Goal: Browse casually: Explore the website without a specific task or goal

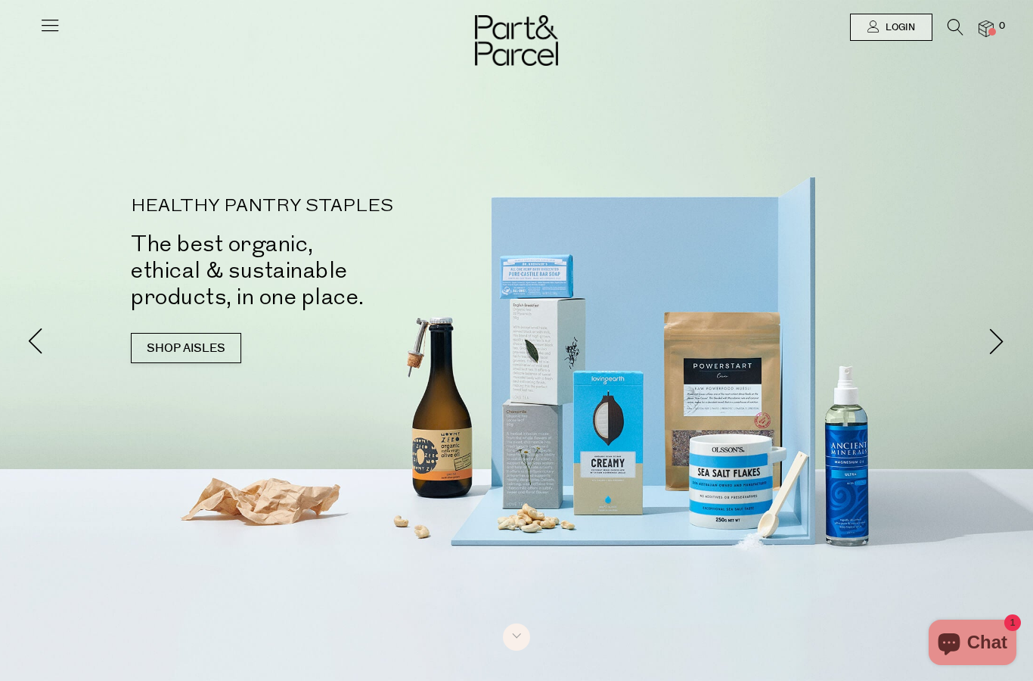
click at [39, 6] on div at bounding box center [49, 21] width 21 height 42
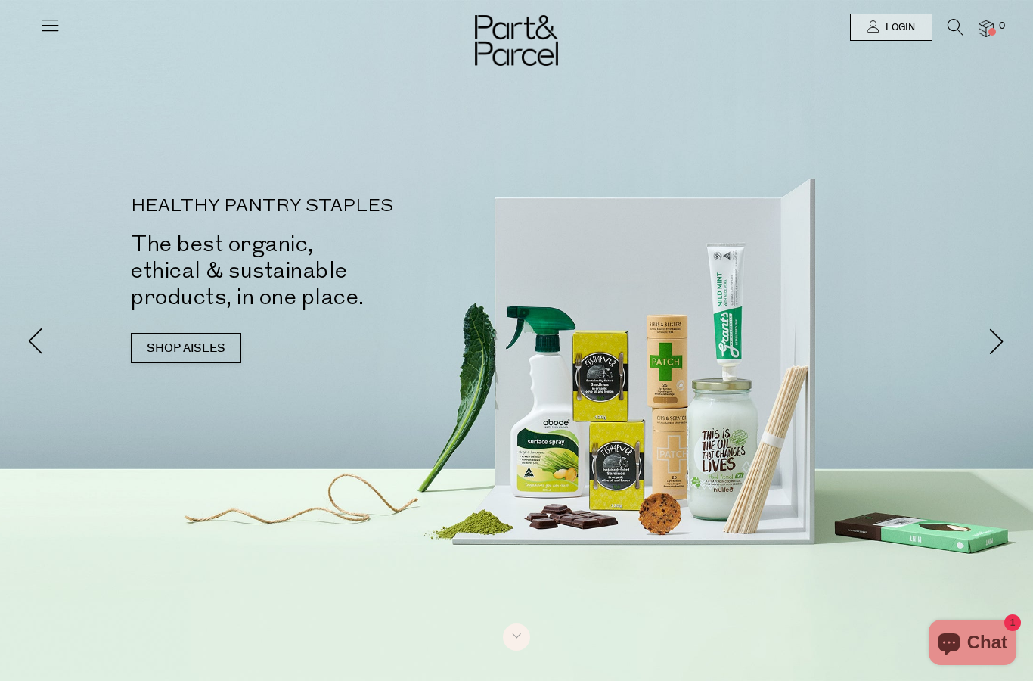
click at [39, 28] on icon at bounding box center [49, 24] width 21 height 21
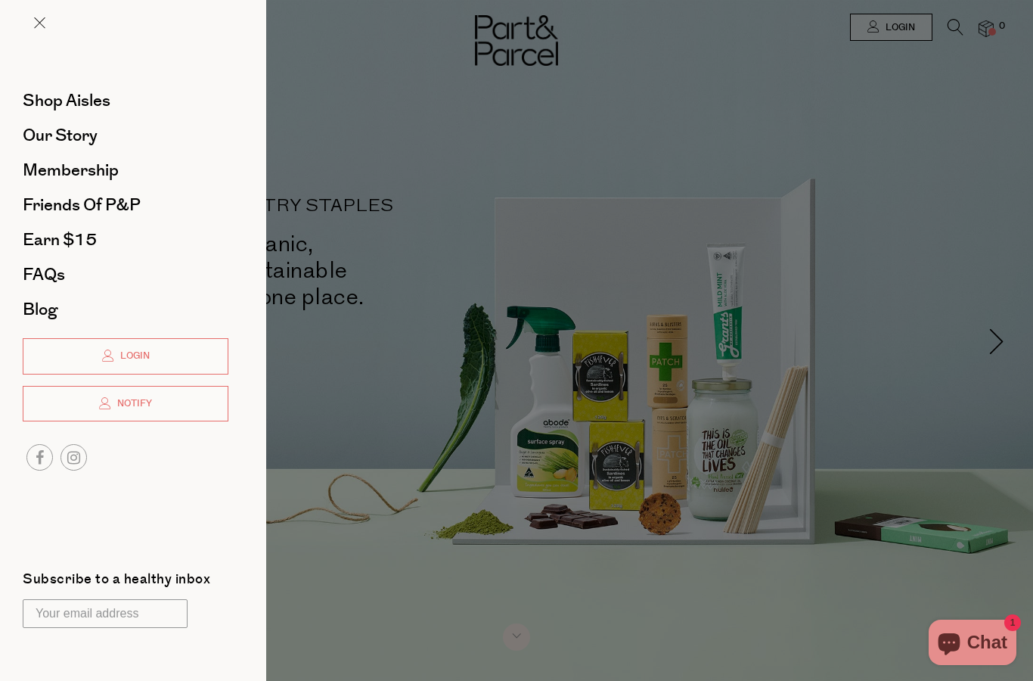
click at [64, 169] on span "Membership" at bounding box center [71, 170] width 96 height 24
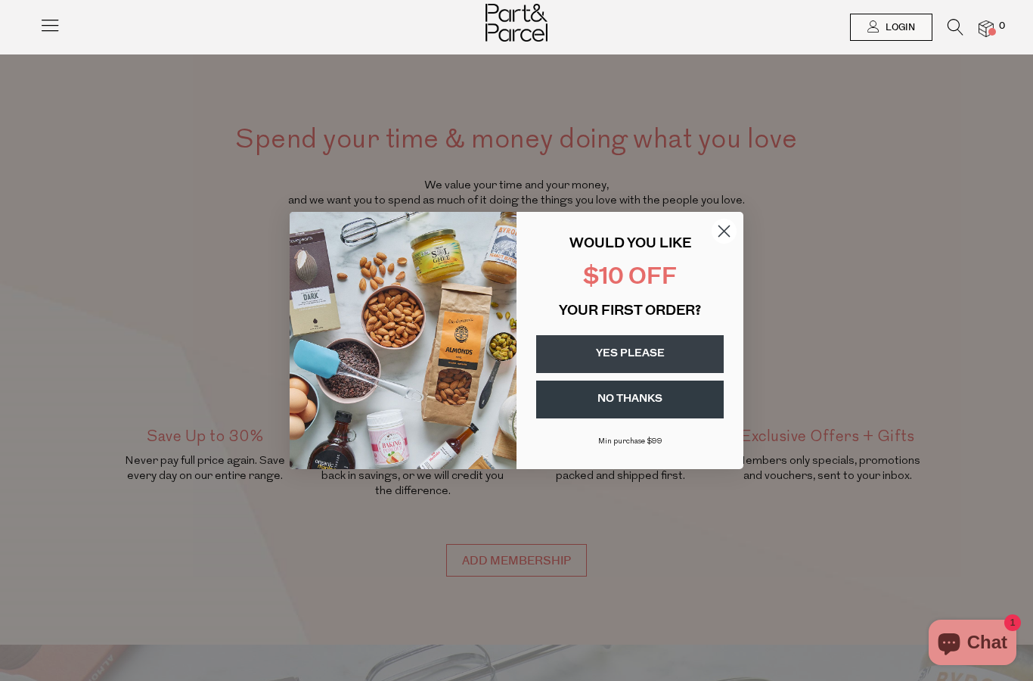
click at [561, 352] on button "YES PLEASE" at bounding box center [630, 354] width 188 height 38
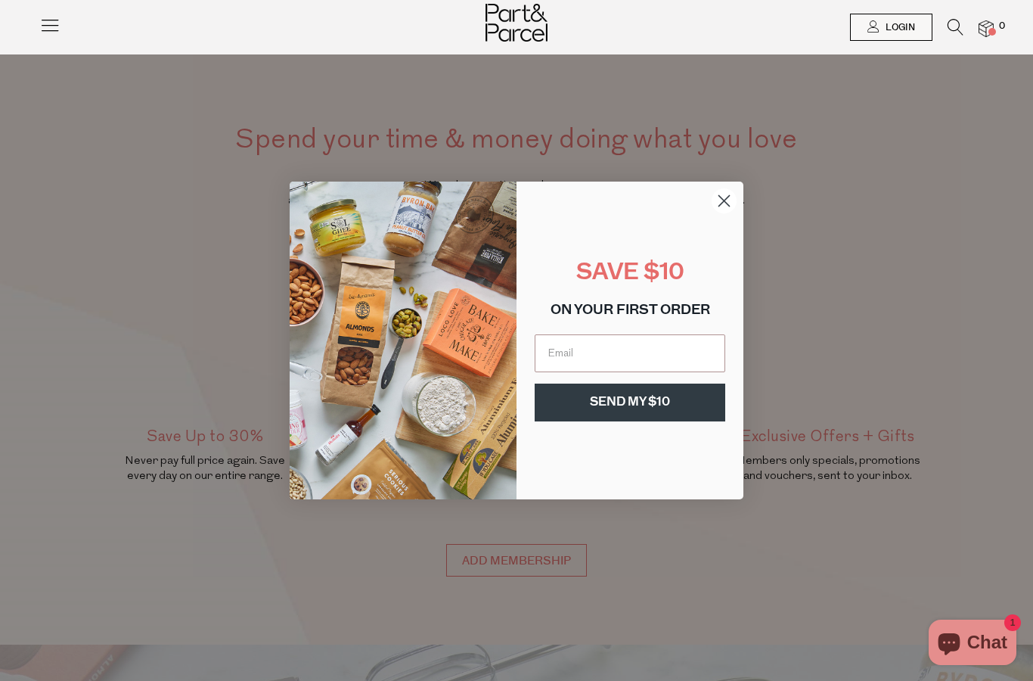
click at [713, 194] on circle "Close dialog" at bounding box center [724, 200] width 25 height 25
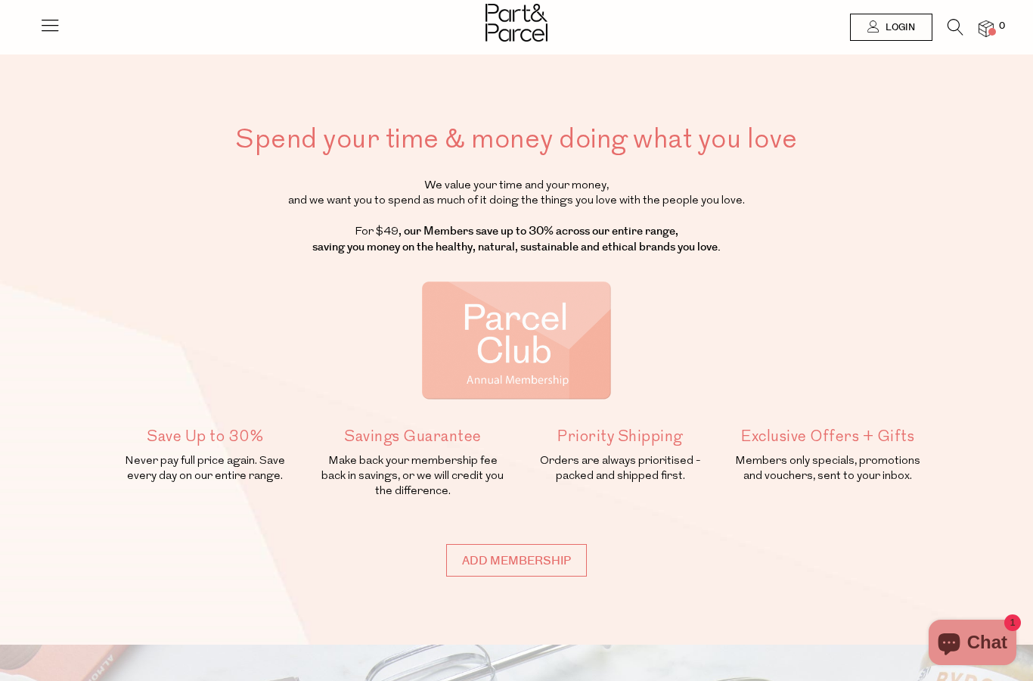
click at [551, 554] on input "Add membership" at bounding box center [516, 560] width 141 height 33
type input "ADDED"
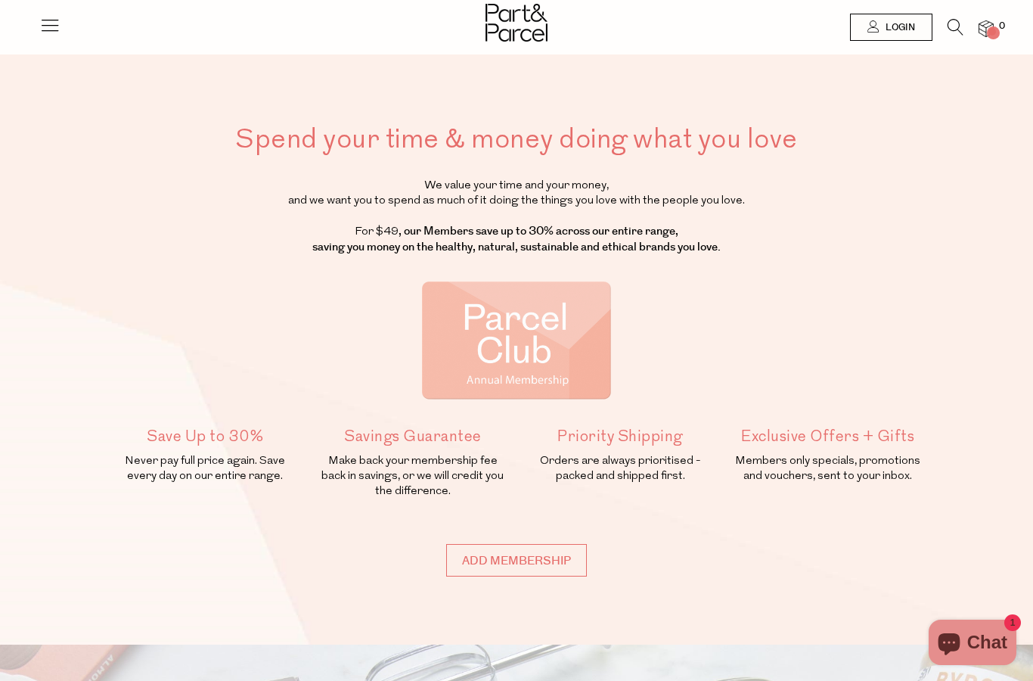
type input "ADDED"
click at [42, 7] on div at bounding box center [49, 21] width 21 height 42
click at [39, 8] on div at bounding box center [49, 21] width 21 height 42
click at [39, 37] on link at bounding box center [49, 31] width 21 height 16
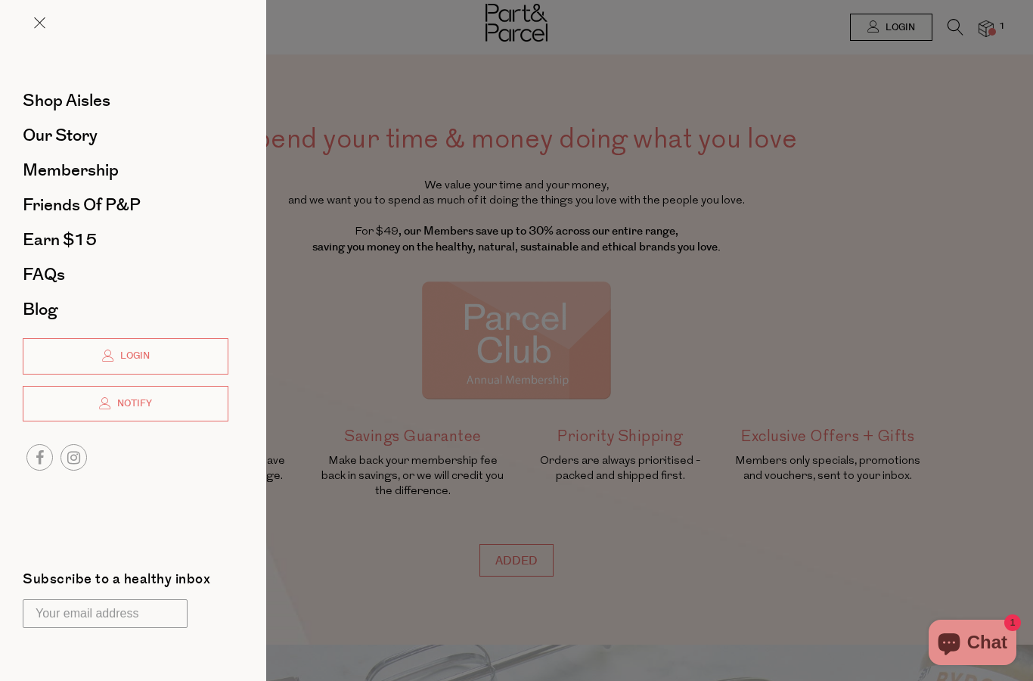
click at [71, 134] on span "Our Story" at bounding box center [60, 135] width 75 height 24
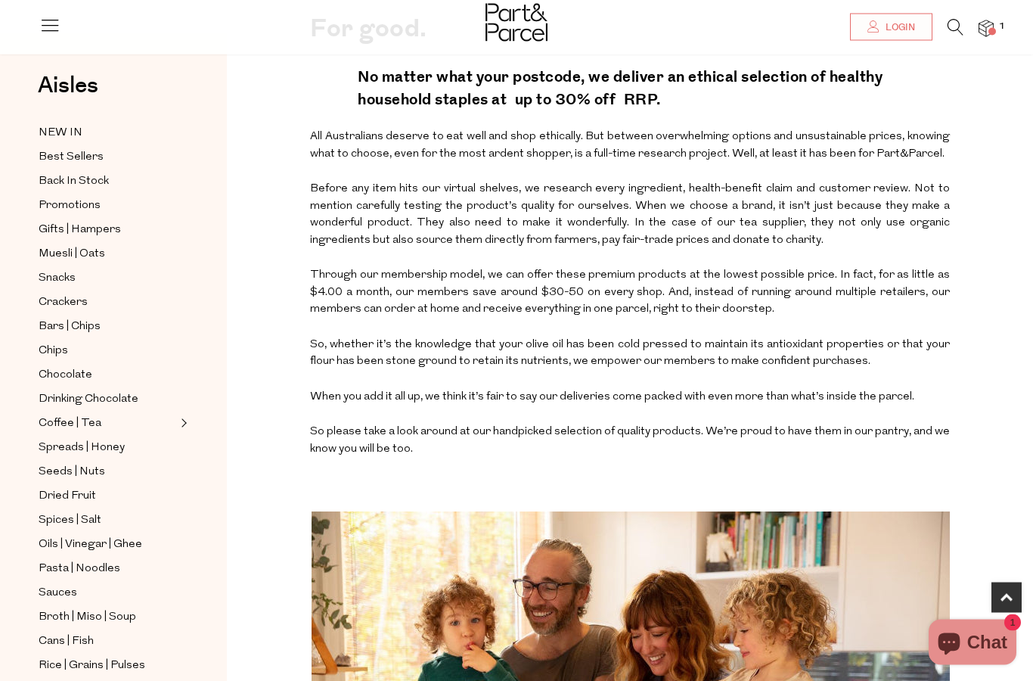
scroll to position [467, 0]
click at [39, 23] on icon at bounding box center [49, 24] width 21 height 21
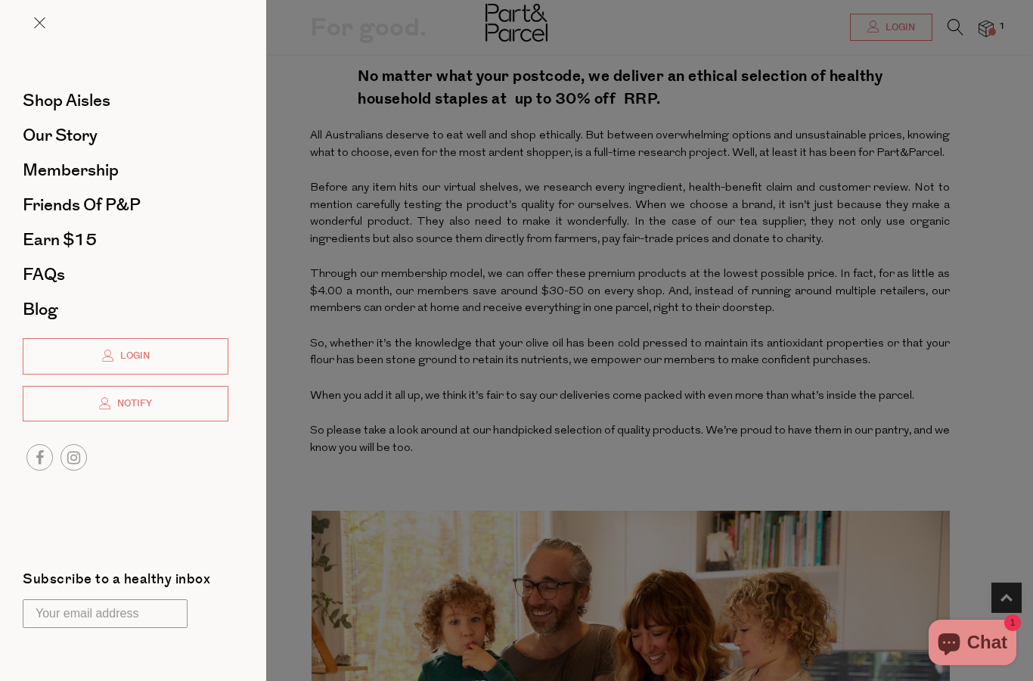
click at [32, 234] on span "Earn $15" at bounding box center [60, 240] width 74 height 24
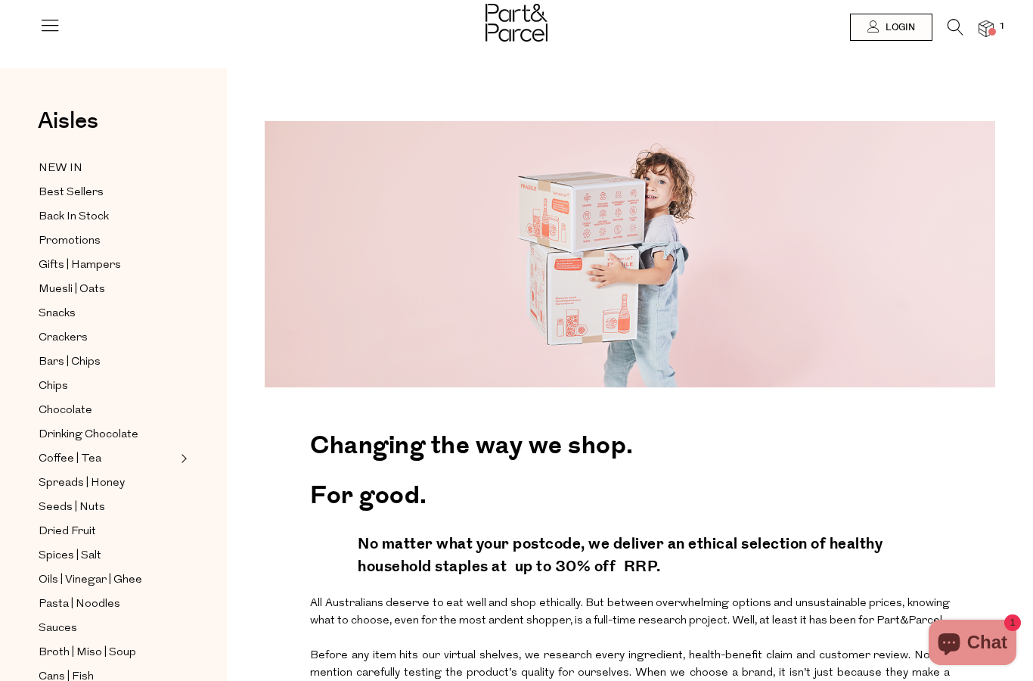
click at [994, 24] on img at bounding box center [986, 28] width 15 height 17
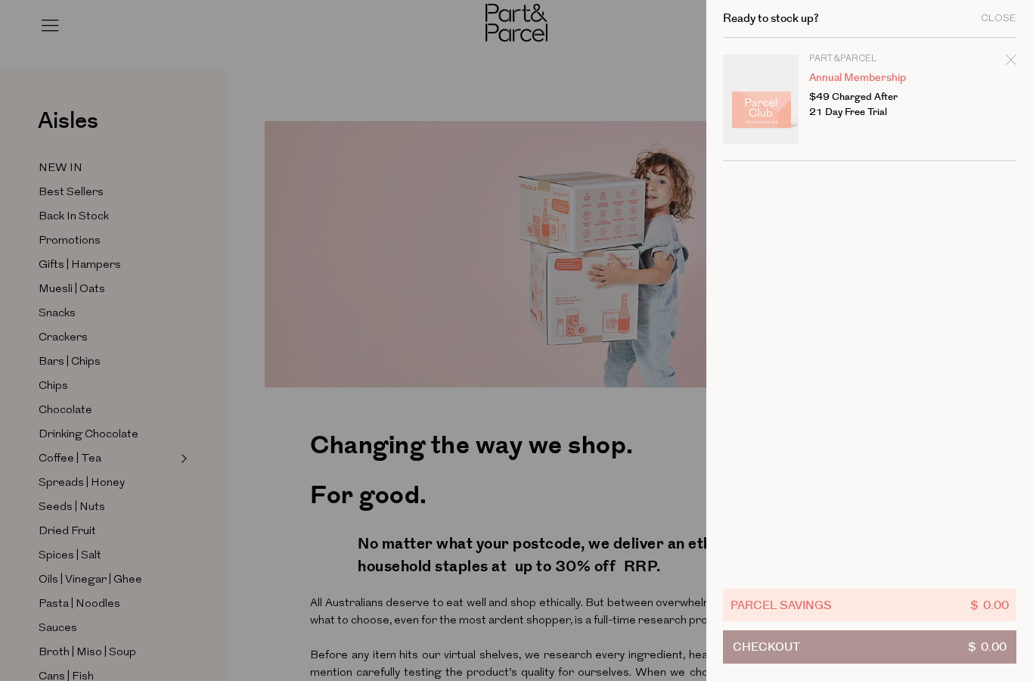
click at [751, 635] on span "Checkout" at bounding box center [766, 647] width 67 height 32
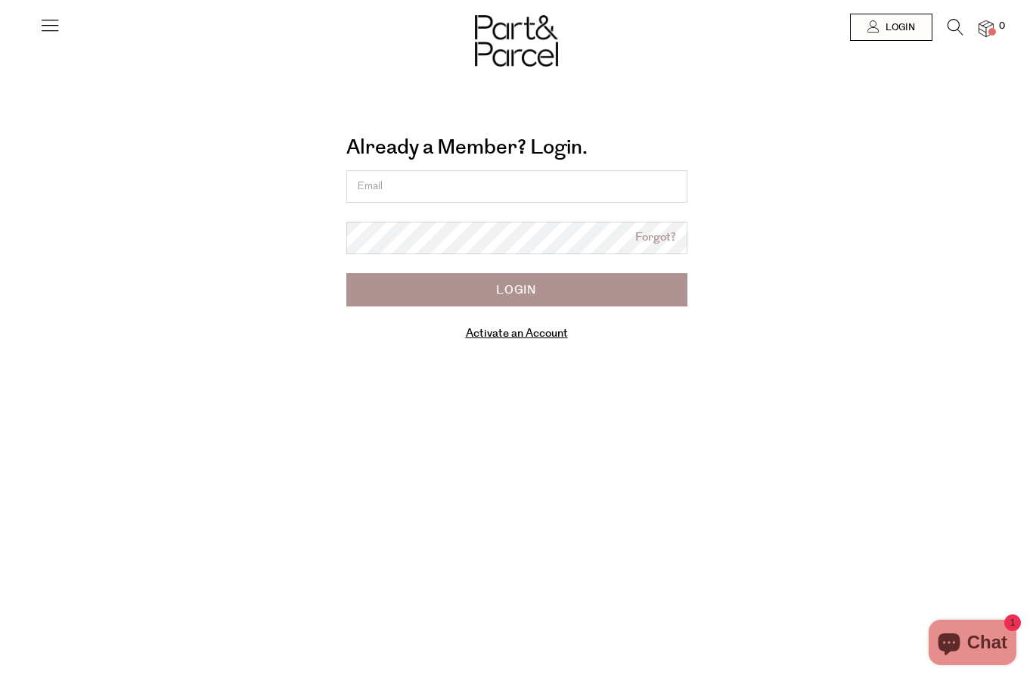
click at [479, 333] on link "Activate an Account" at bounding box center [517, 333] width 102 height 16
click at [418, 185] on input "email" at bounding box center [516, 186] width 341 height 33
type input "emilywhitby@y7mail.com"
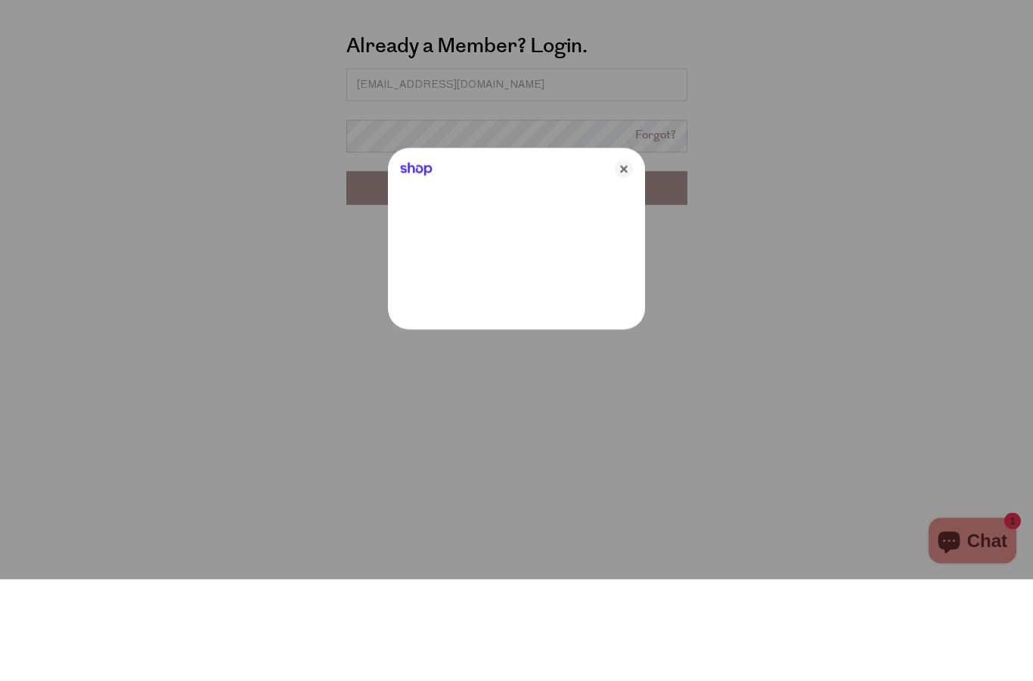
scroll to position [102, 0]
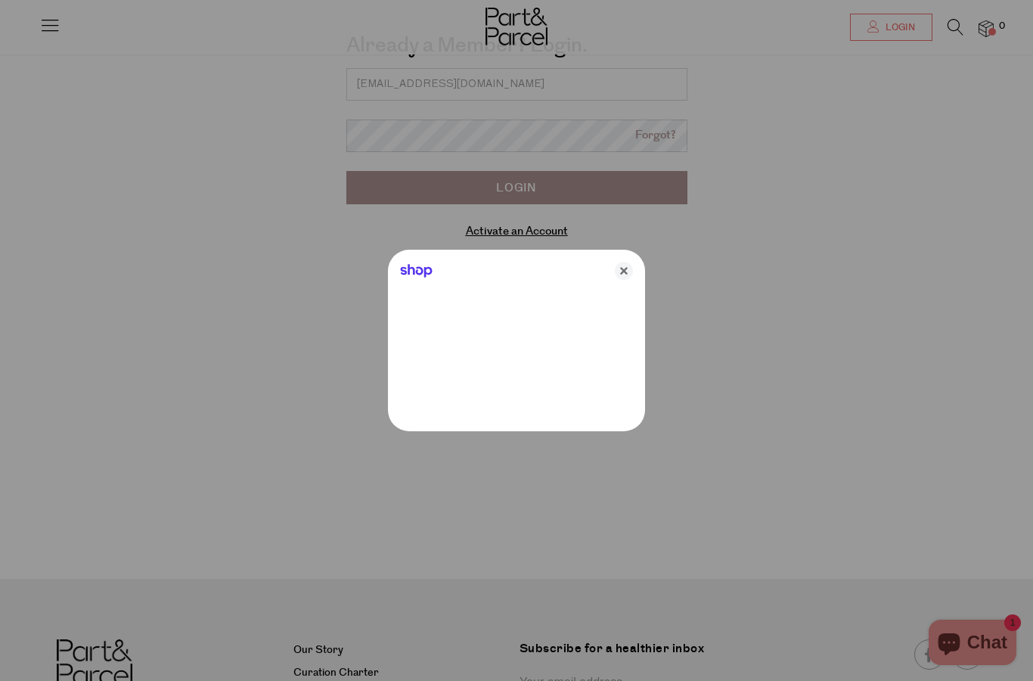
click at [410, 271] on icon "Shop" at bounding box center [416, 271] width 33 height 14
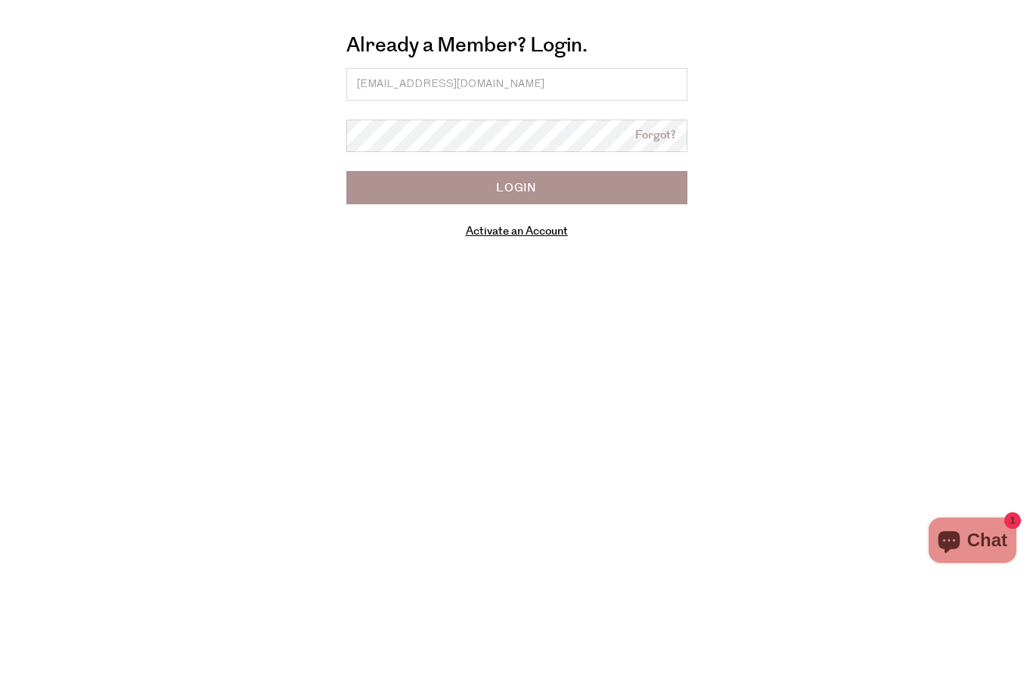
type input "emilywhitby@y7mail.com"
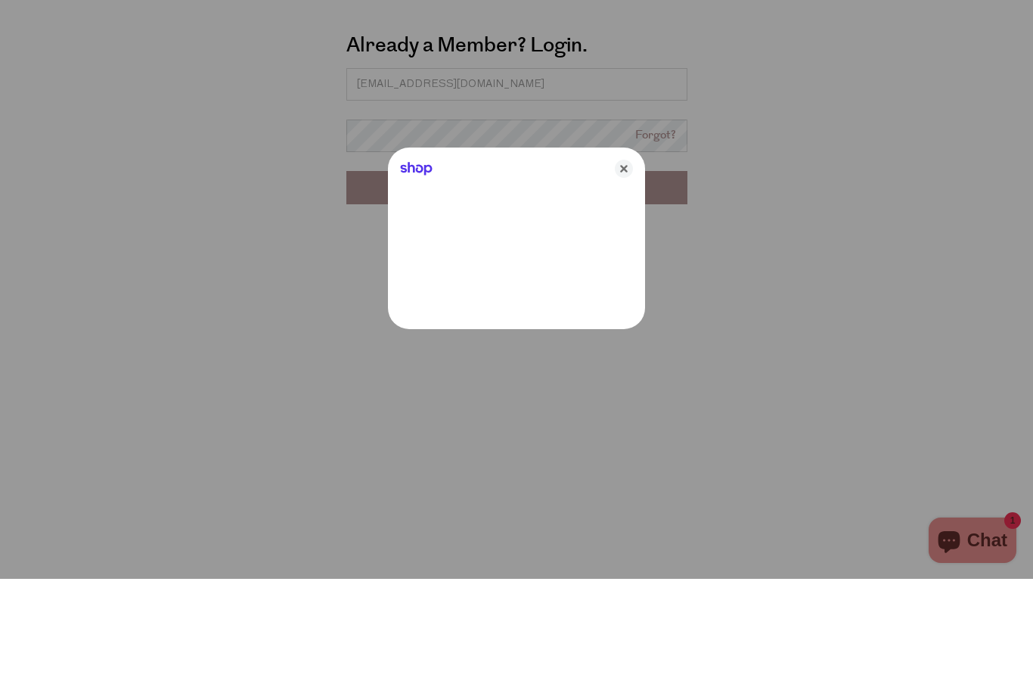
scroll to position [102, 0]
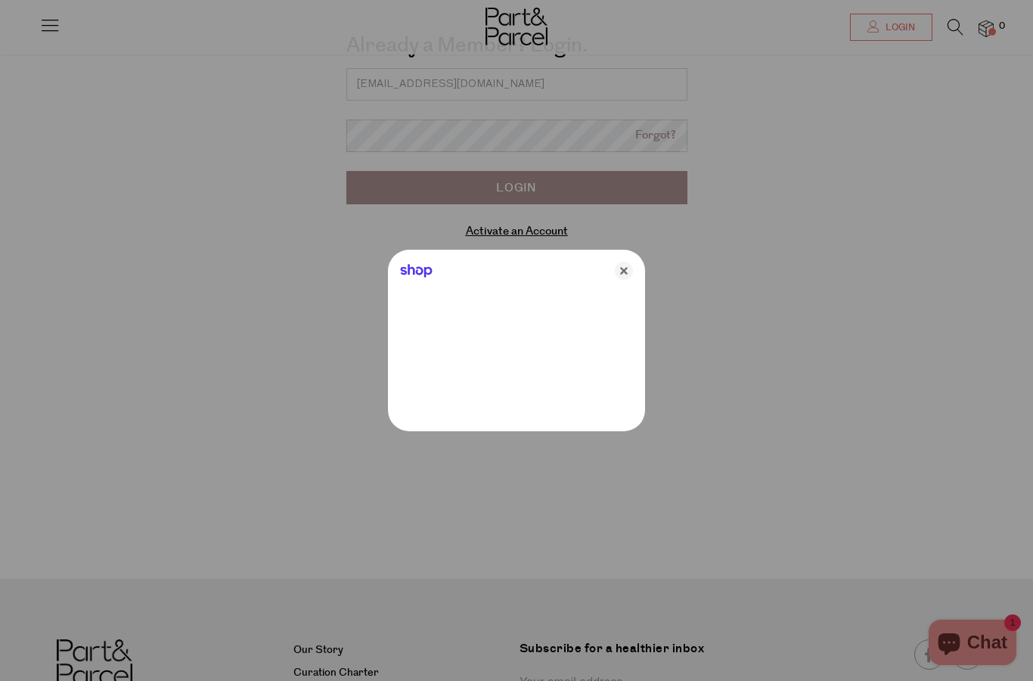
click at [629, 167] on div at bounding box center [516, 340] width 1033 height 681
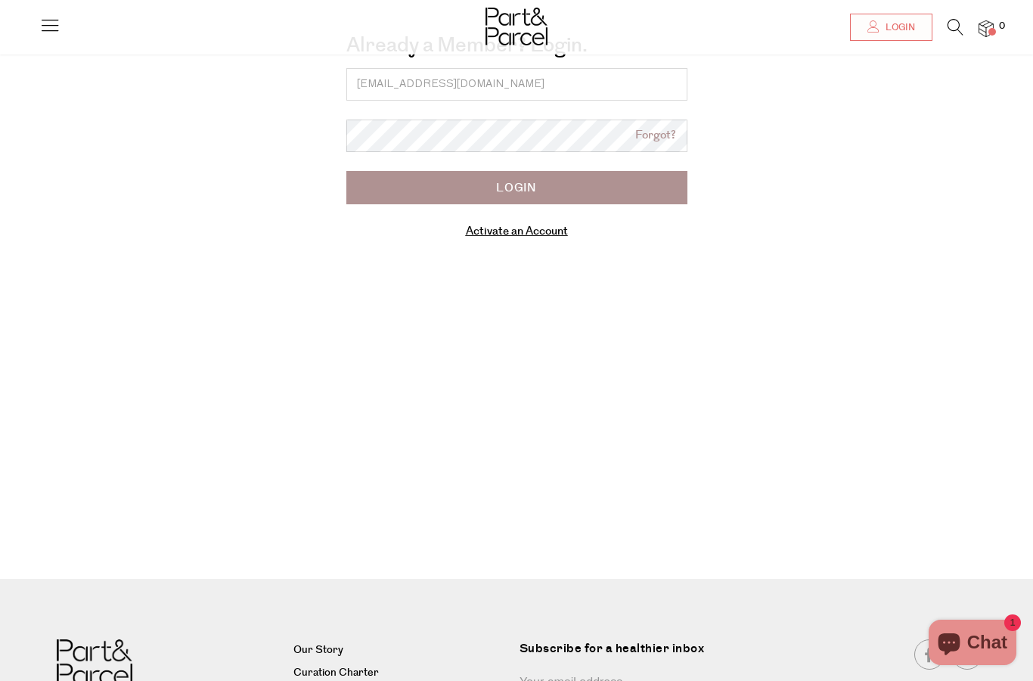
click at [391, 188] on input "Login" at bounding box center [516, 187] width 341 height 33
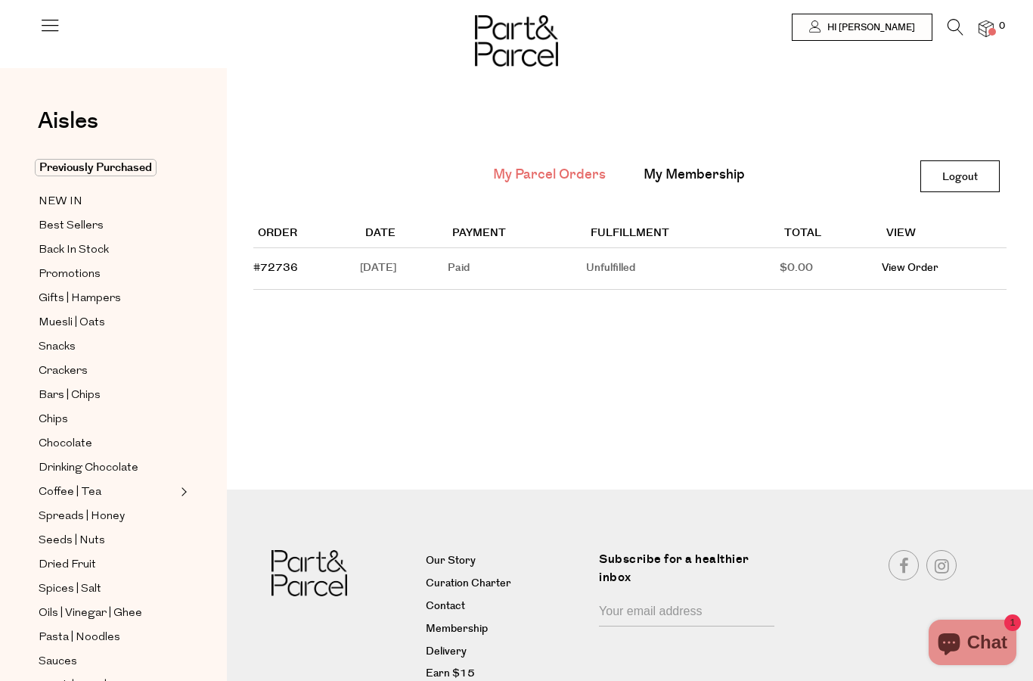
click at [49, 197] on span "NEW IN" at bounding box center [61, 202] width 44 height 18
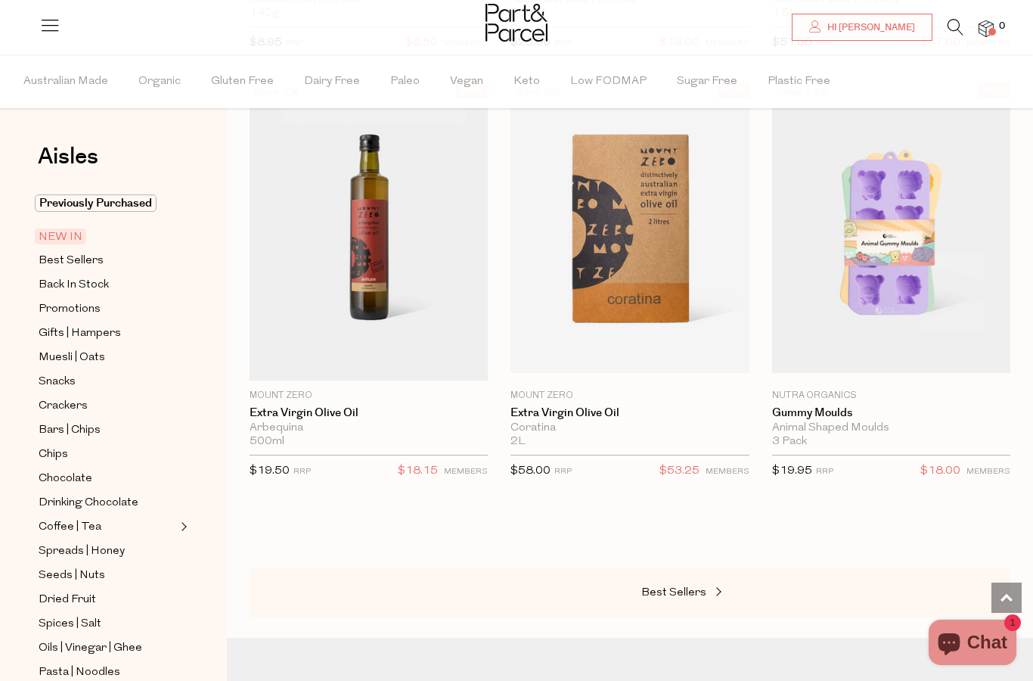
scroll to position [2185, 0]
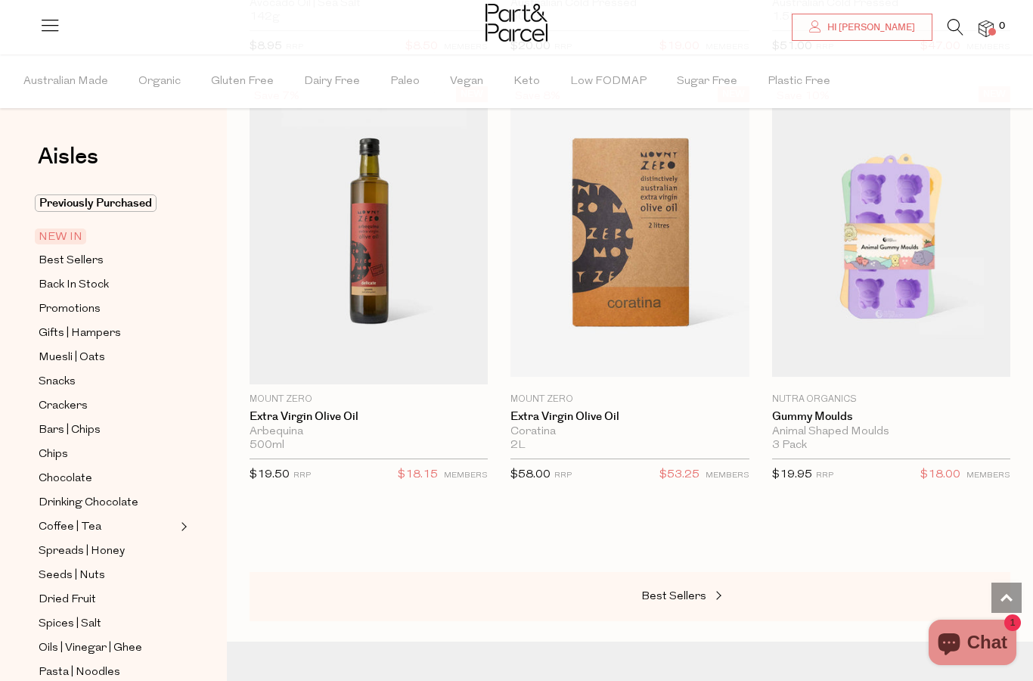
click at [826, 278] on img at bounding box center [891, 235] width 238 height 281
click at [791, 416] on link "Gummy Moulds" at bounding box center [891, 417] width 238 height 14
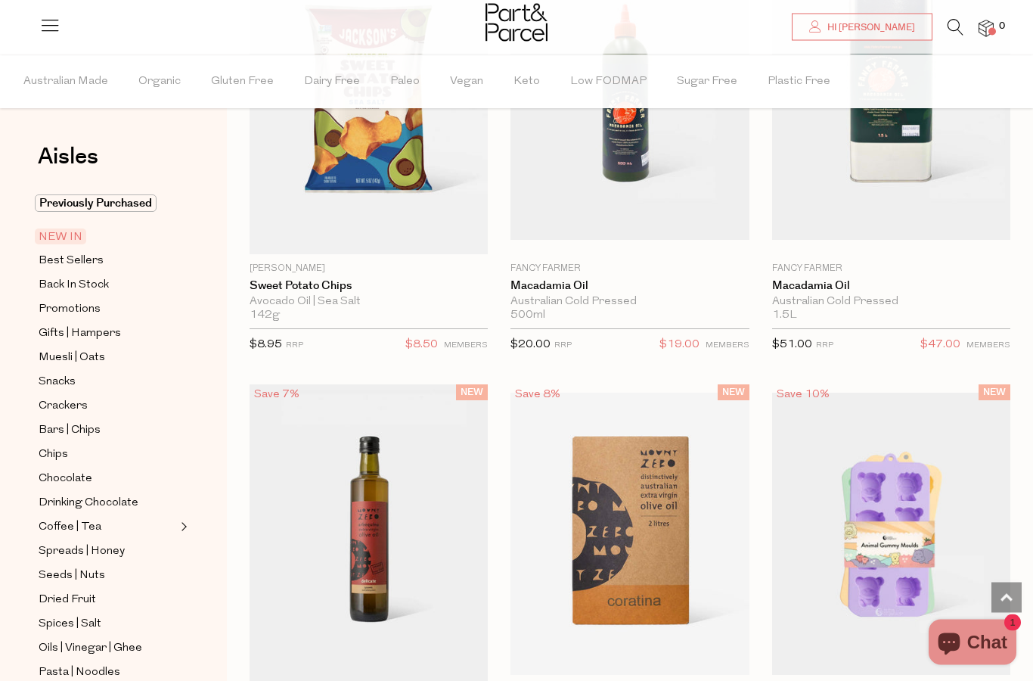
scroll to position [1887, 0]
click at [46, 262] on span "Best Sellers" at bounding box center [71, 261] width 65 height 18
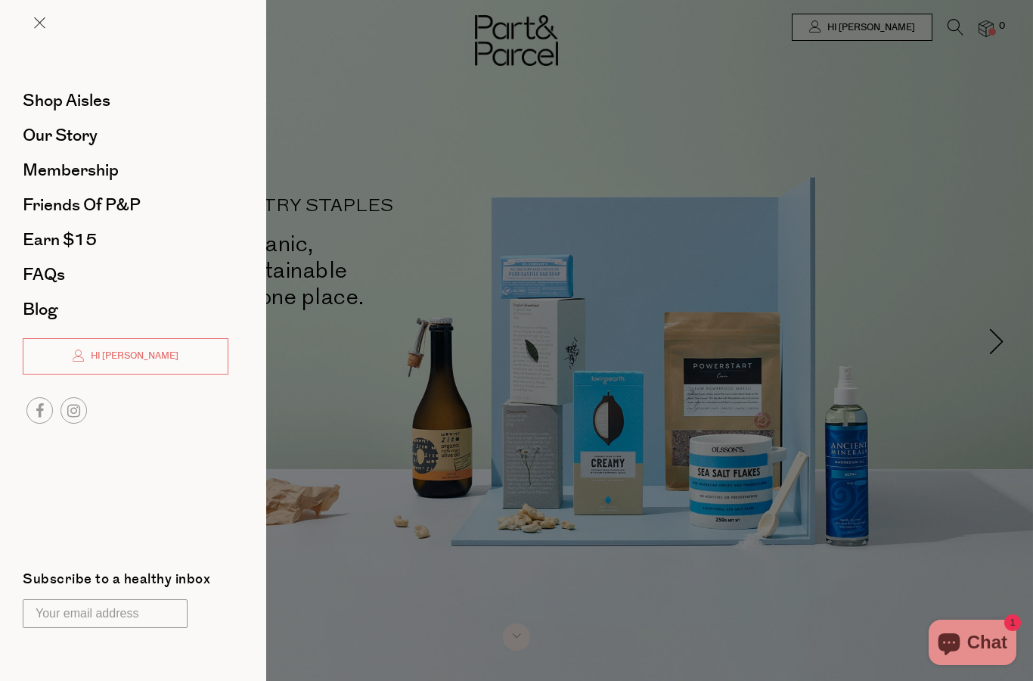
click at [87, 98] on span "Shop Aisles" at bounding box center [67, 100] width 88 height 24
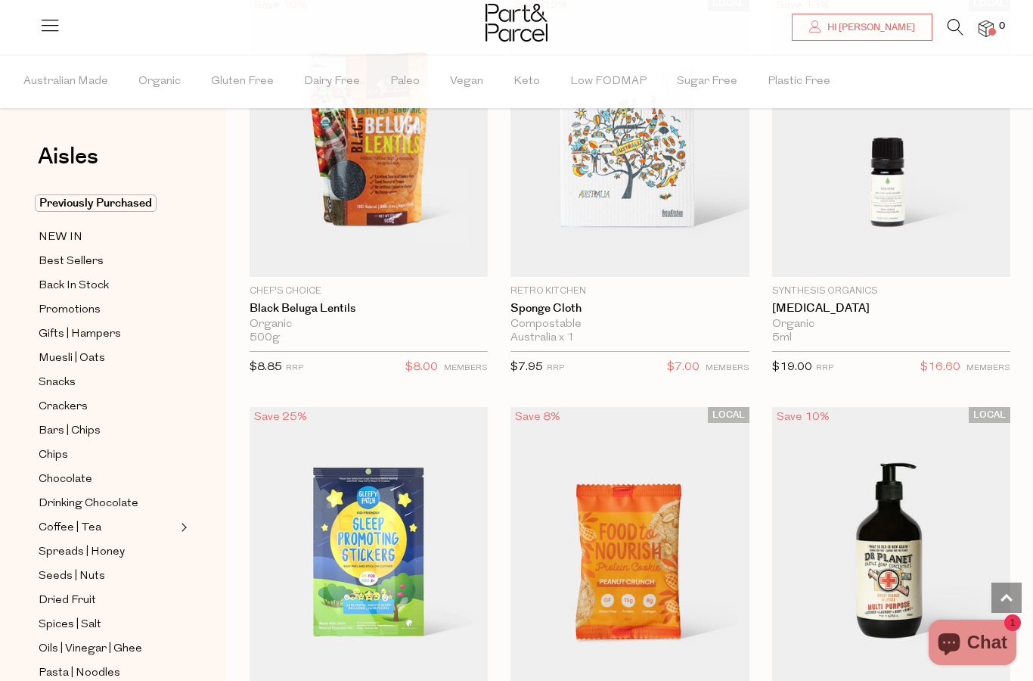
scroll to position [2249, 0]
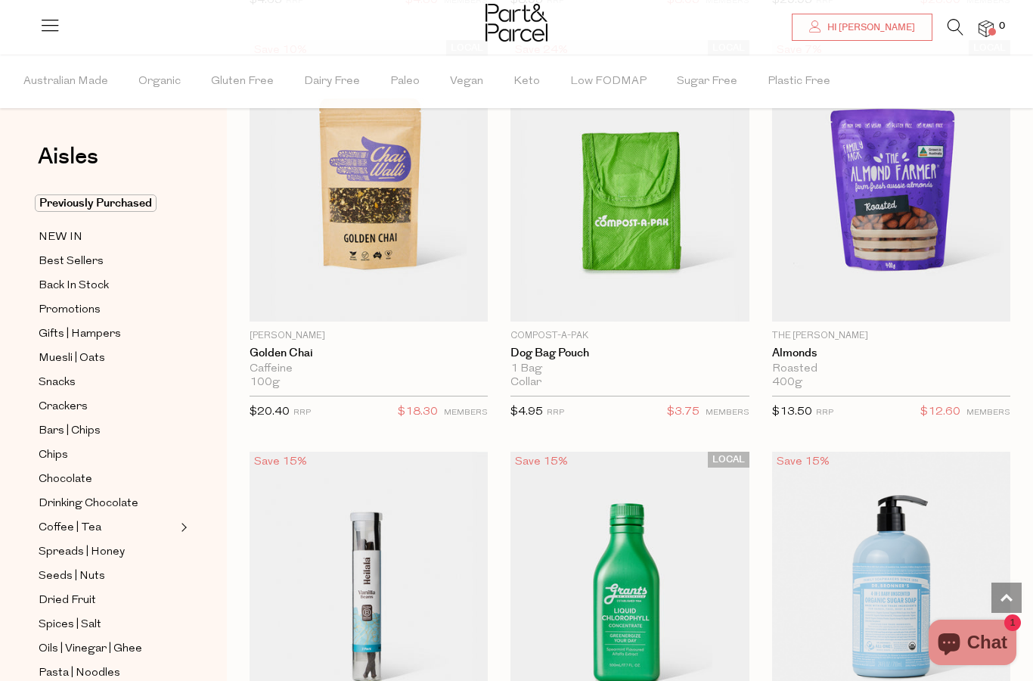
scroll to position [3461, 0]
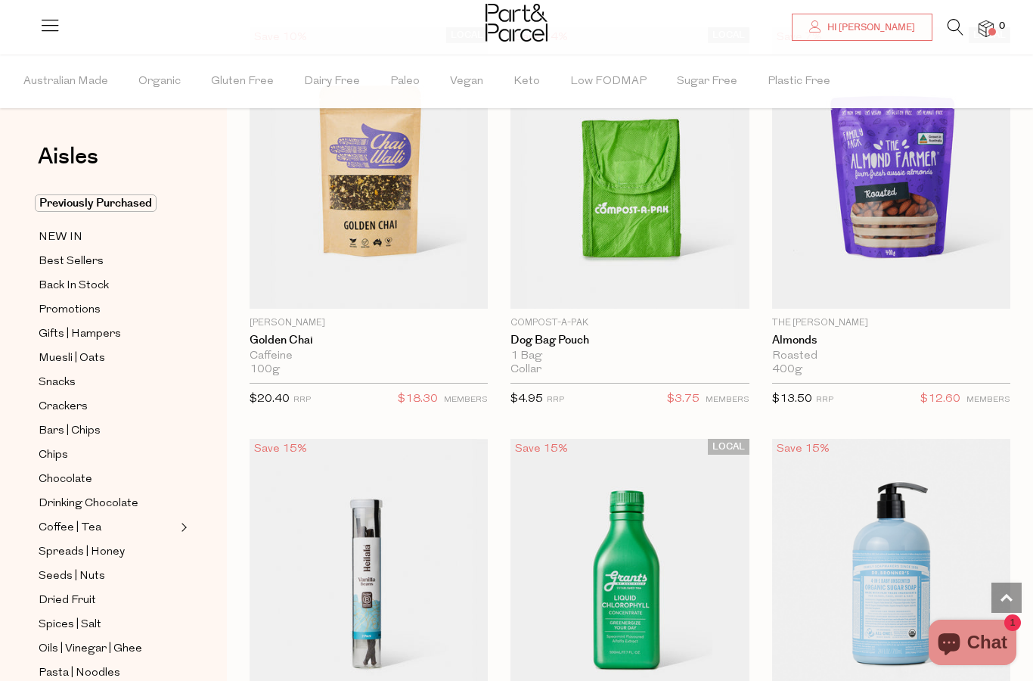
click at [48, 257] on span "Best Sellers" at bounding box center [71, 262] width 65 height 18
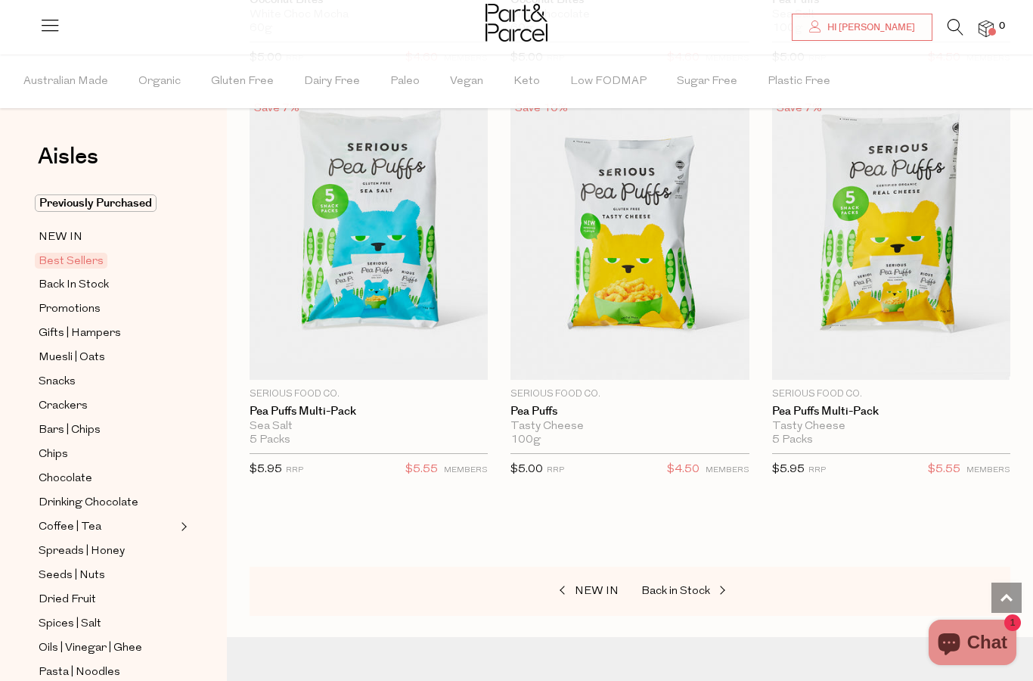
scroll to position [5436, 0]
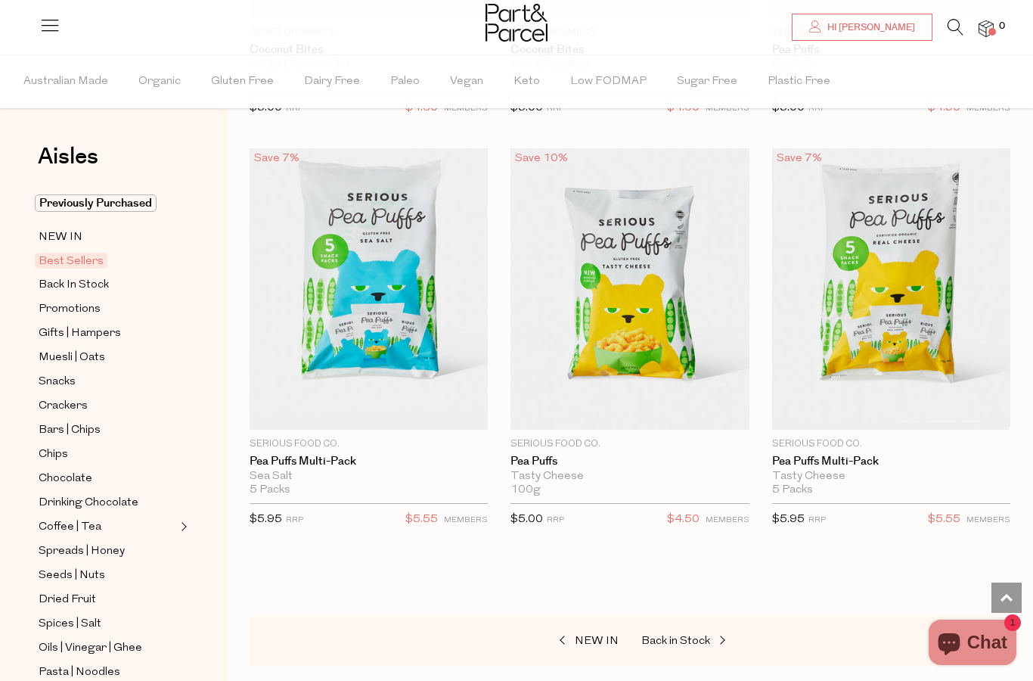
click at [672, 635] on span "Back in Stock" at bounding box center [675, 640] width 69 height 11
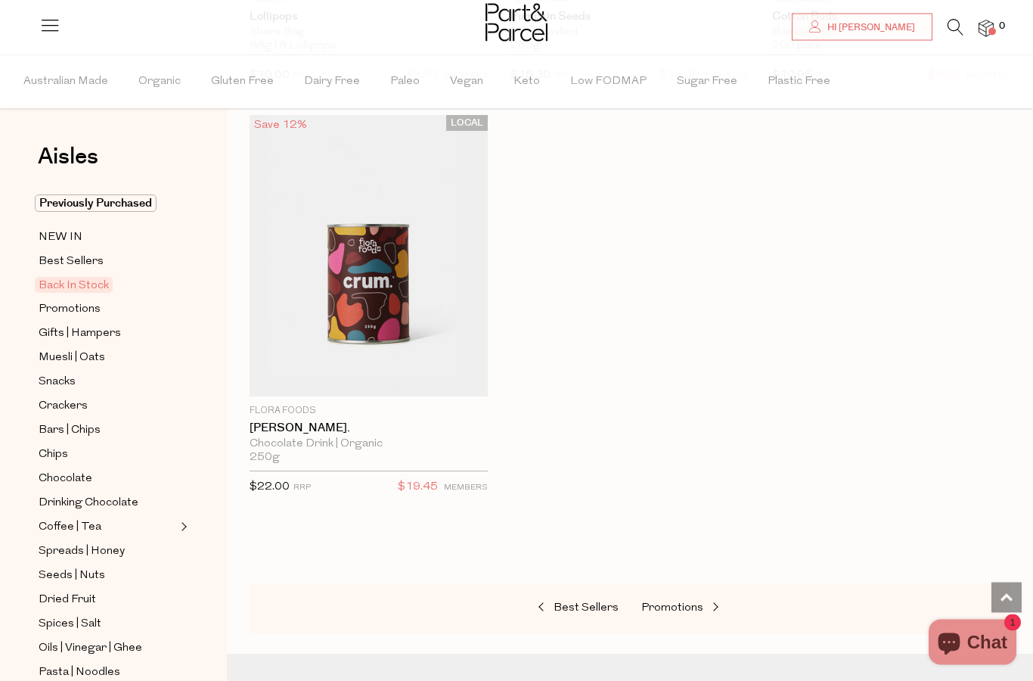
scroll to position [1350, 0]
click at [665, 602] on span "Promotions" at bounding box center [672, 607] width 62 height 11
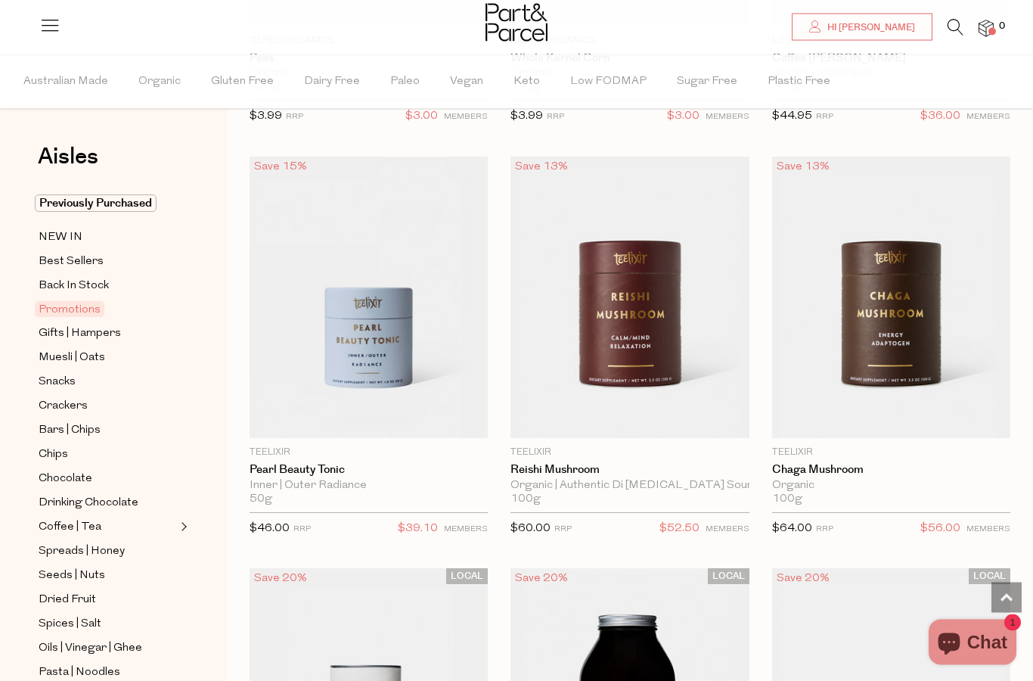
scroll to position [1275, 0]
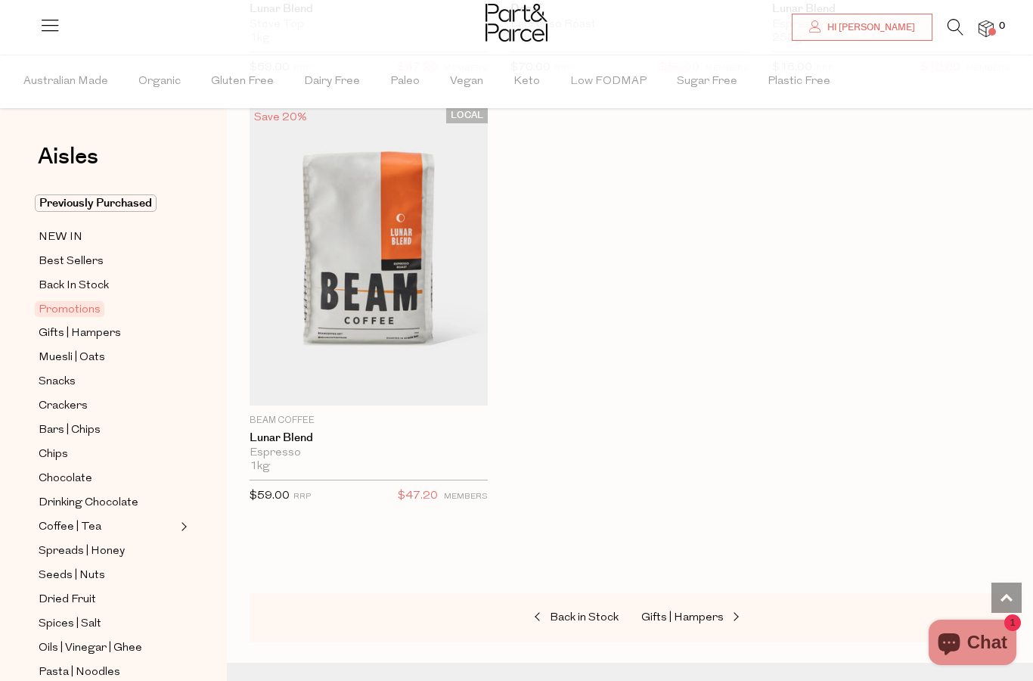
click at [660, 613] on span "Gifts | Hampers" at bounding box center [682, 617] width 82 height 11
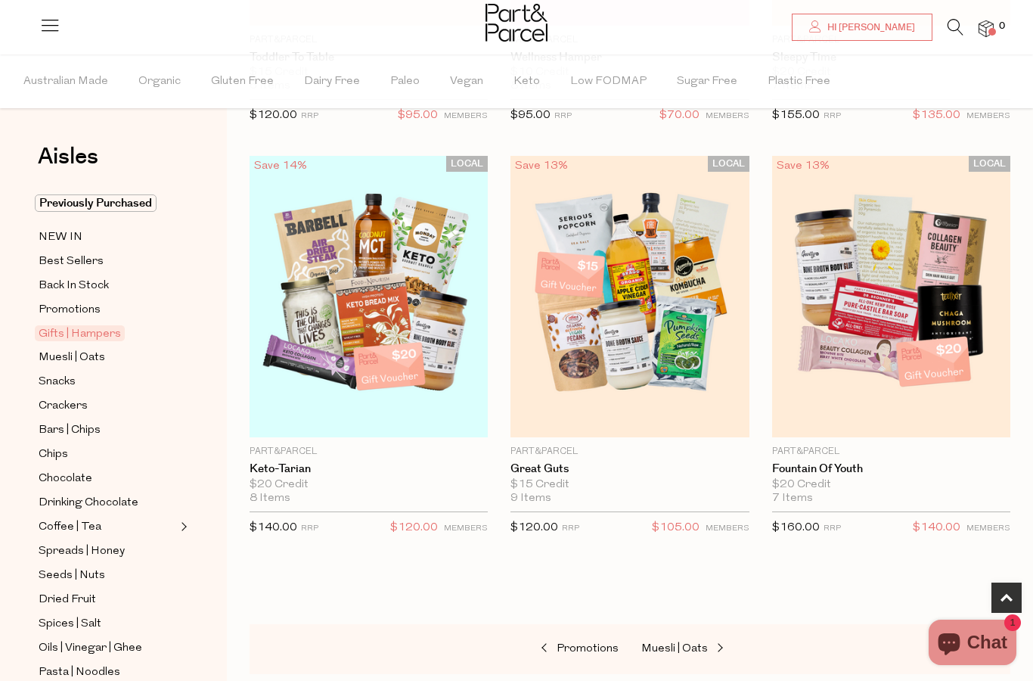
click at [678, 650] on span "Muesli | Oats" at bounding box center [674, 648] width 67 height 11
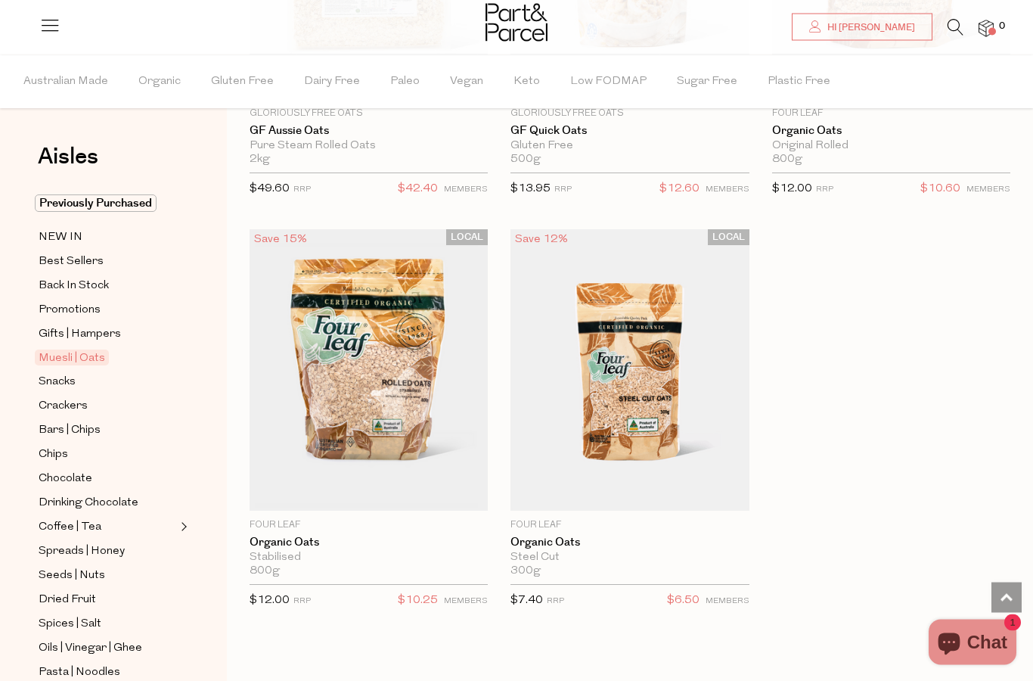
scroll to position [6588, 0]
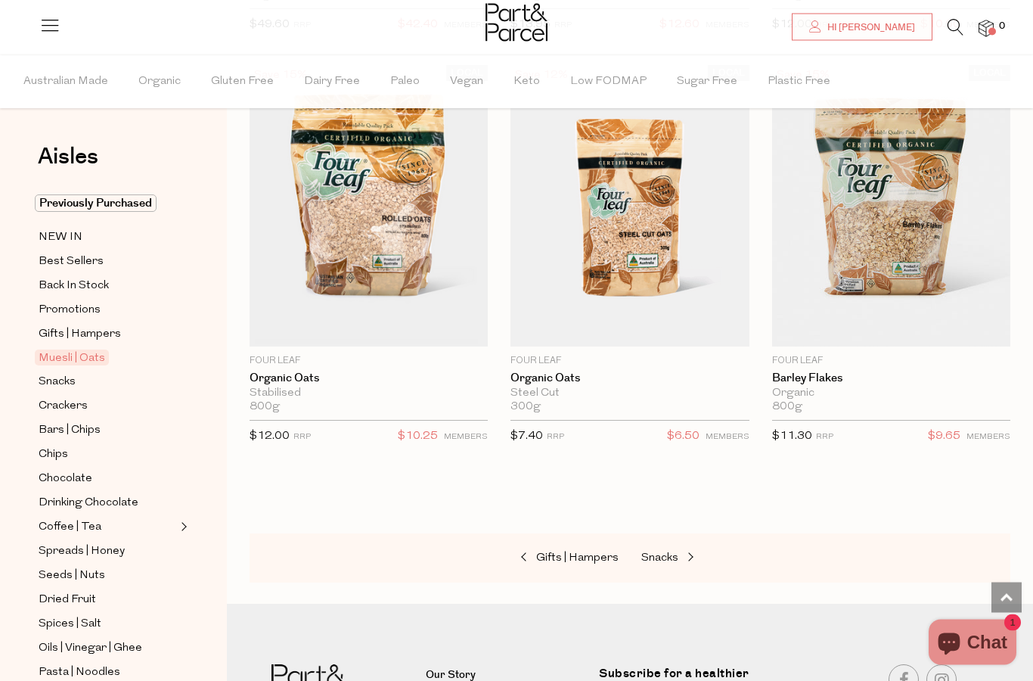
scroll to position [6749, 0]
click at [663, 552] on span "Snacks" at bounding box center [659, 557] width 37 height 11
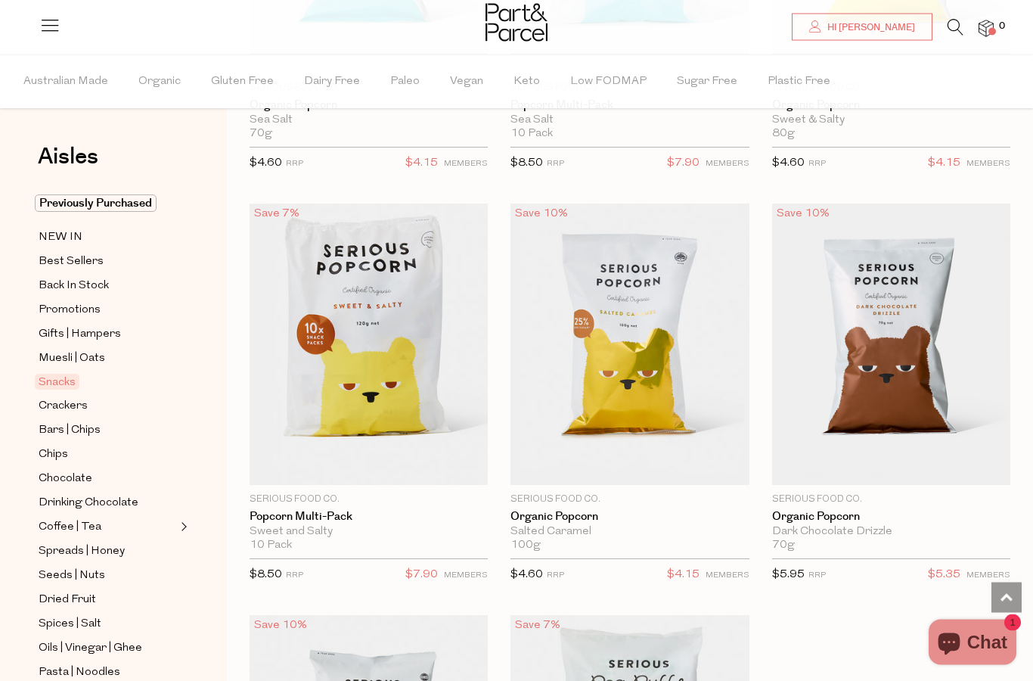
scroll to position [6190, 0]
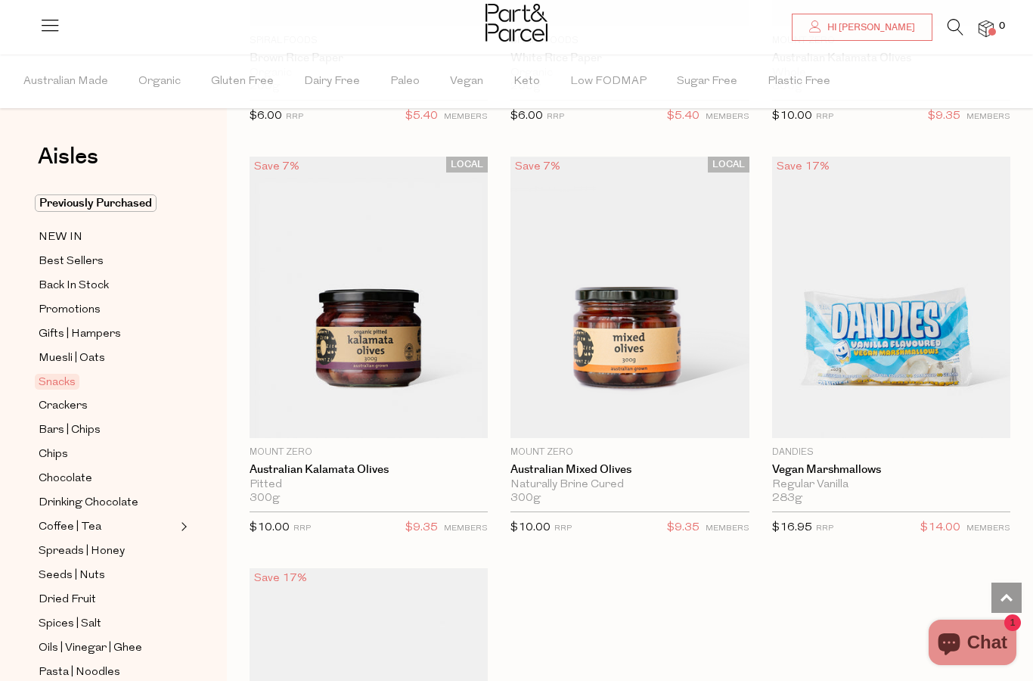
scroll to position [9107, 0]
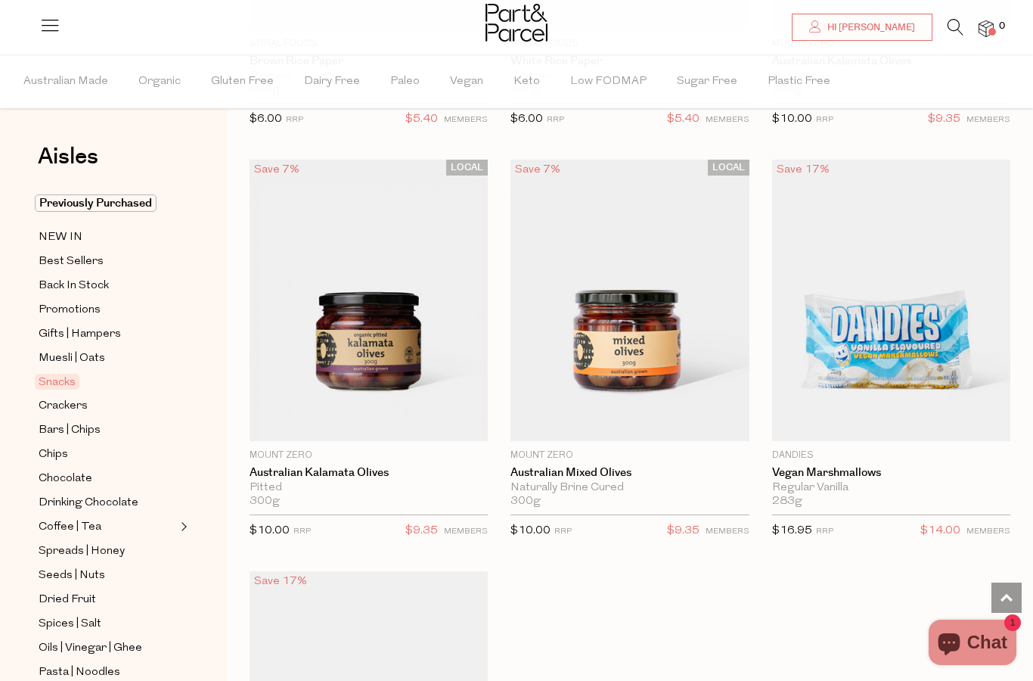
click at [862, 326] on img at bounding box center [891, 300] width 238 height 281
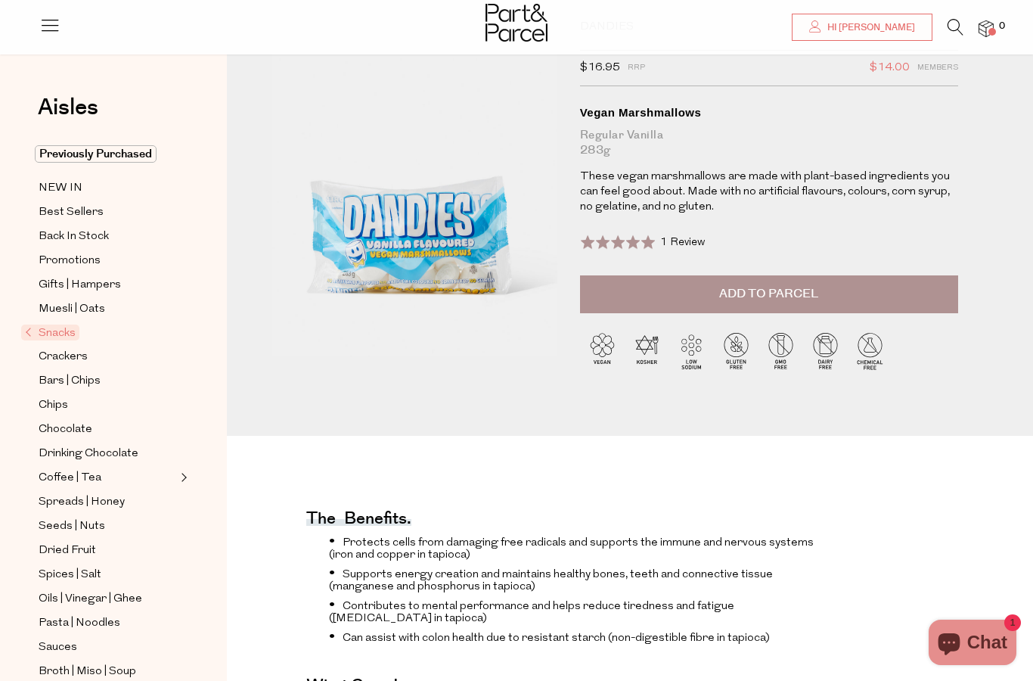
scroll to position [79, 0]
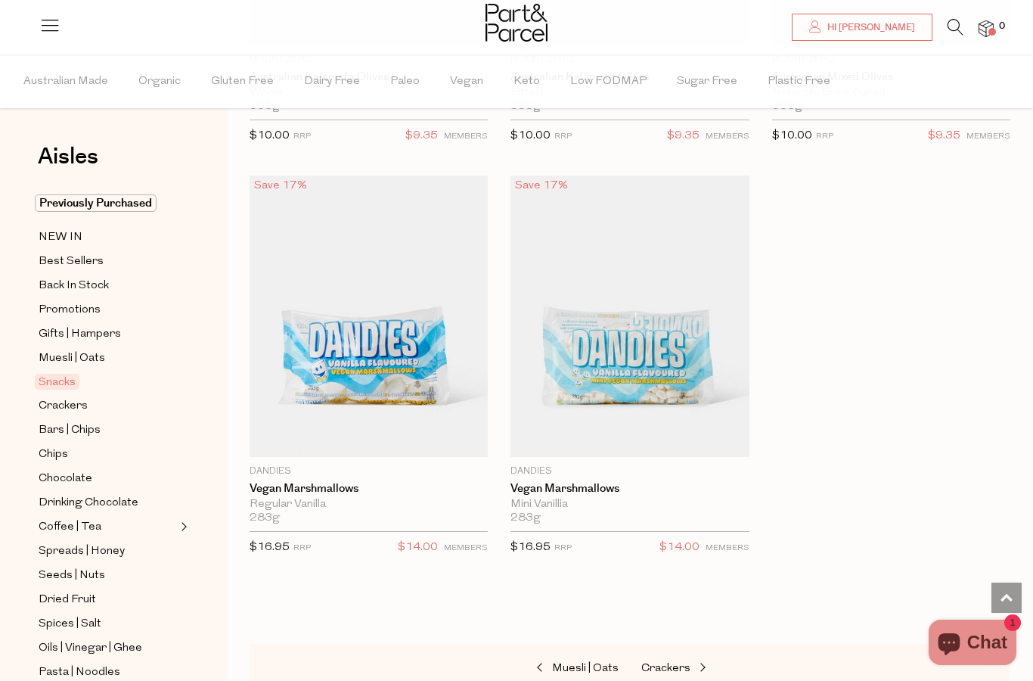
scroll to position [2515, 0]
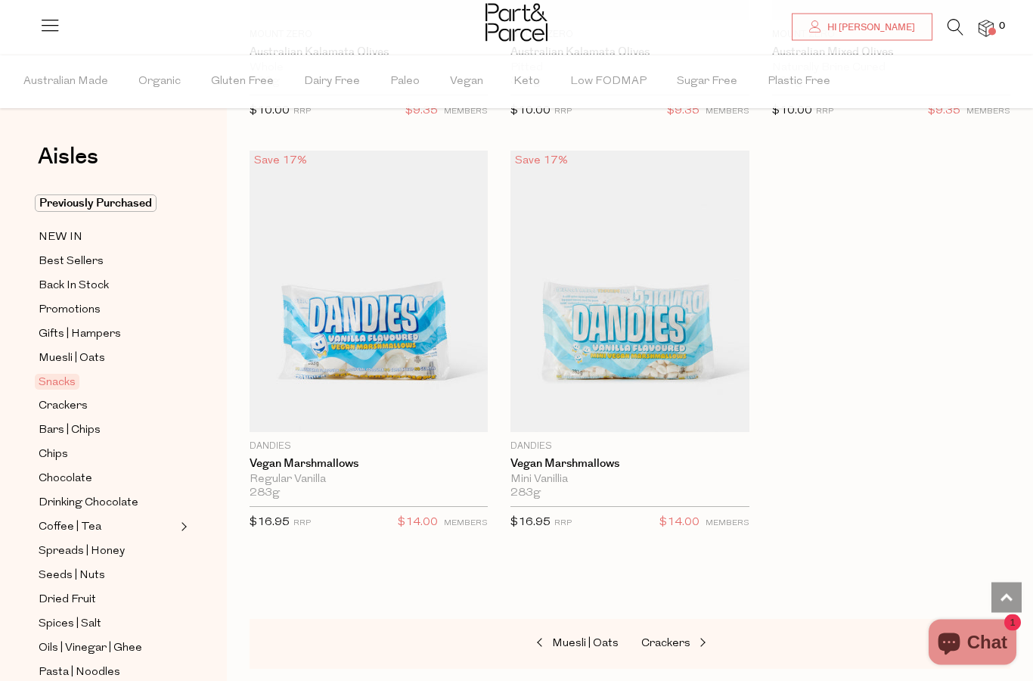
click at [653, 638] on span "Crackers" at bounding box center [665, 643] width 49 height 11
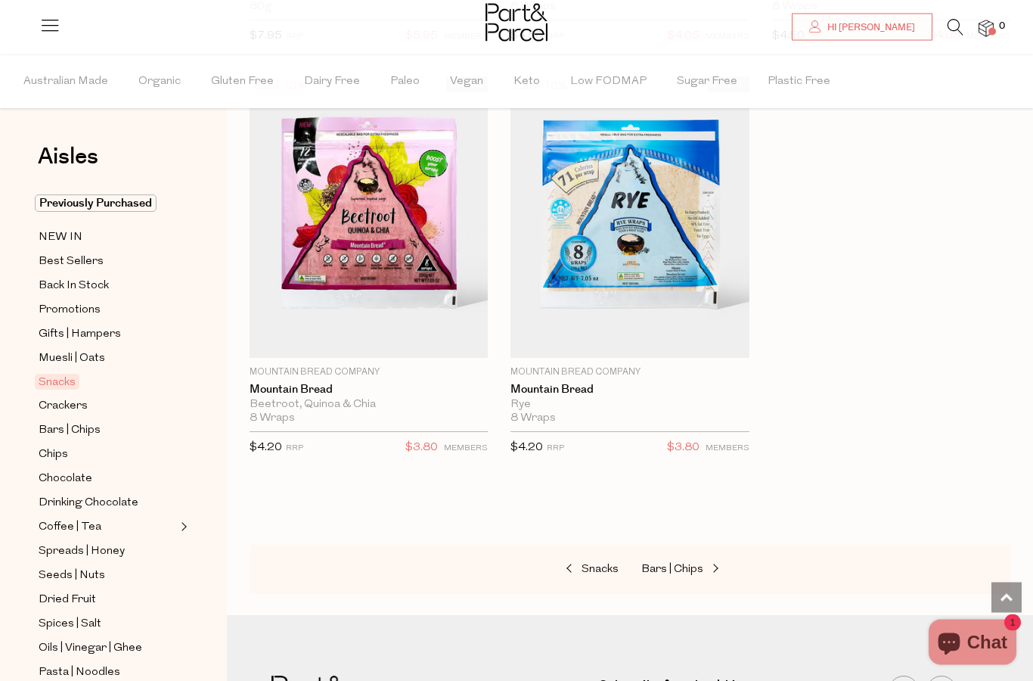
scroll to position [9976, 0]
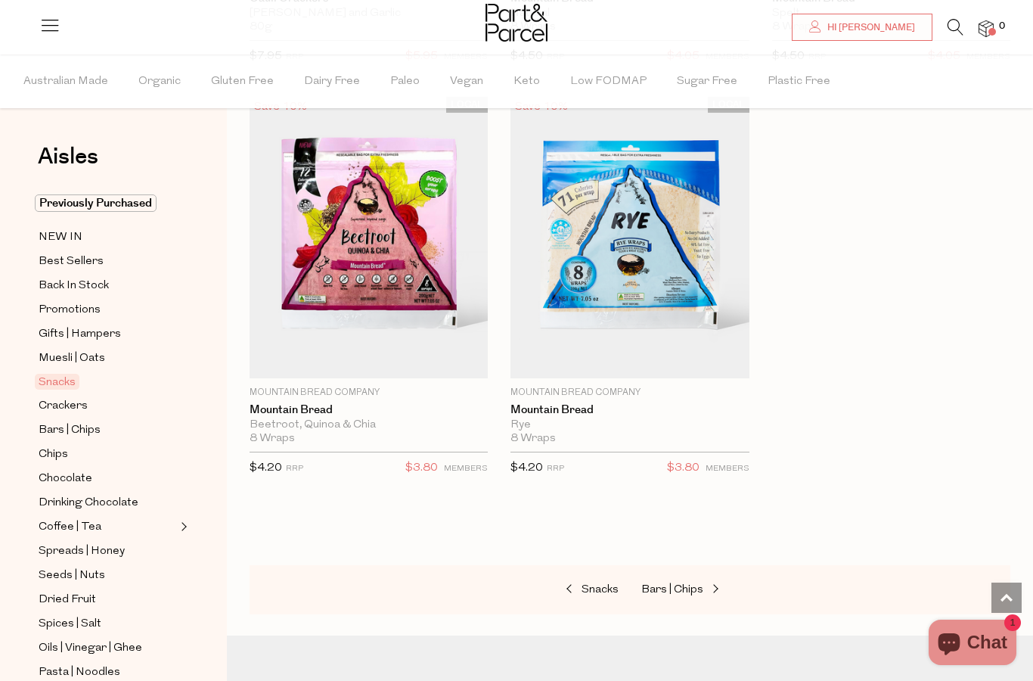
click at [675, 584] on span "Bars | Chips" at bounding box center [672, 589] width 62 height 11
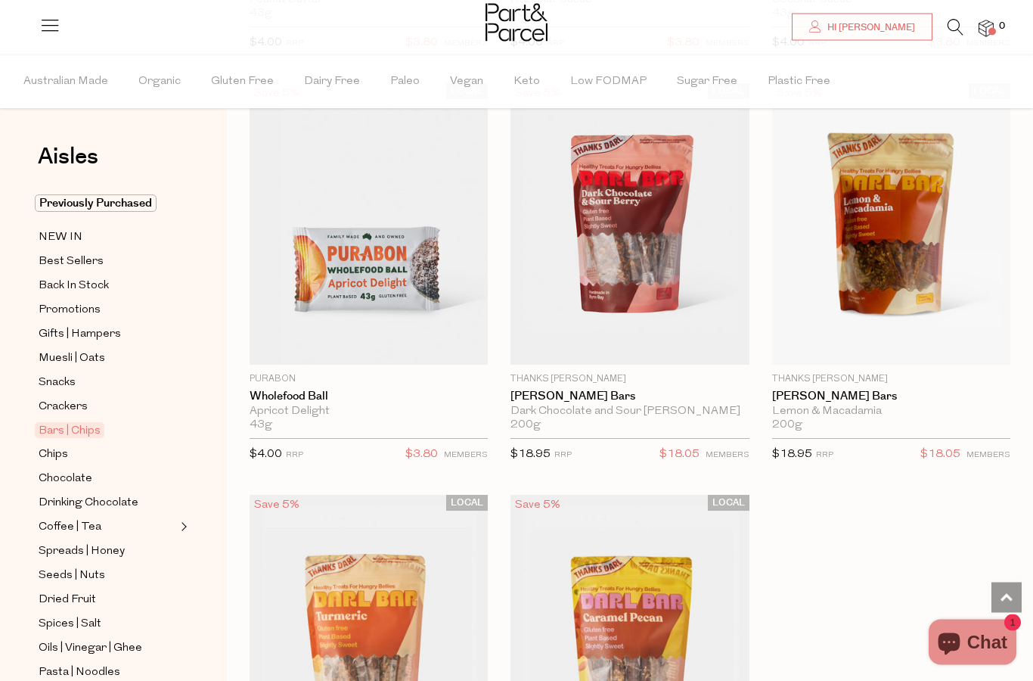
scroll to position [6303, 0]
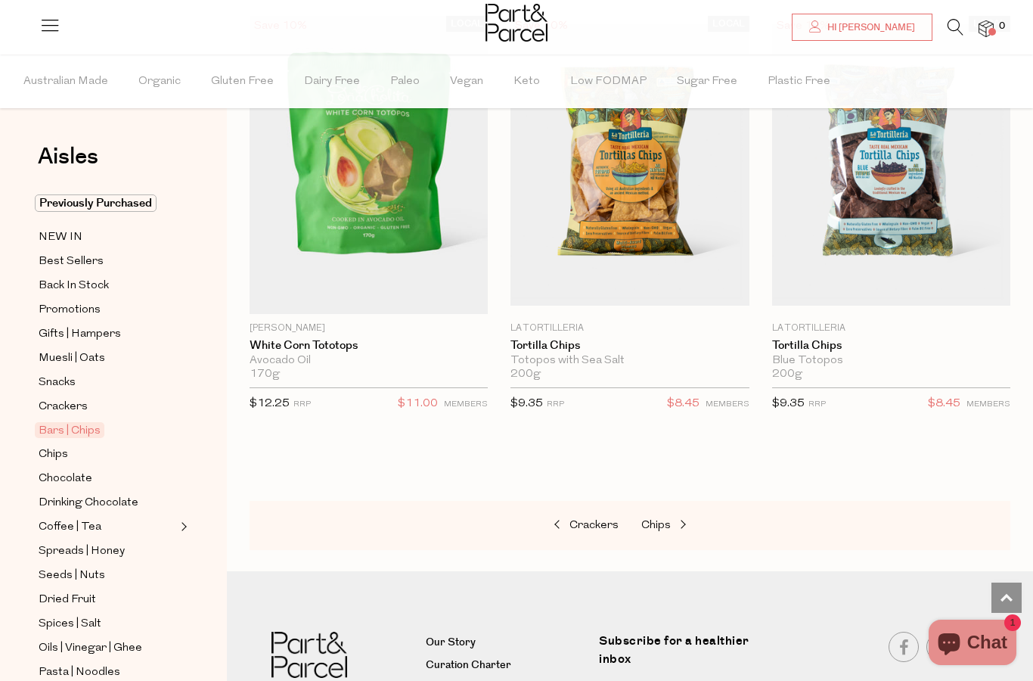
scroll to position [9297, 0]
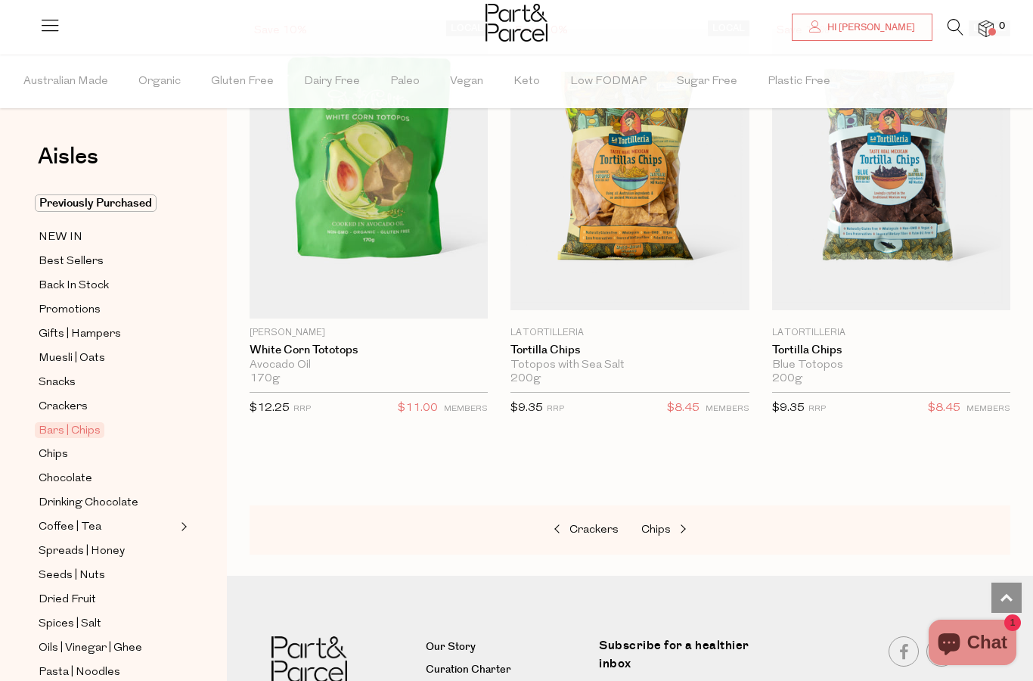
click at [657, 524] on span "Chips" at bounding box center [655, 529] width 29 height 11
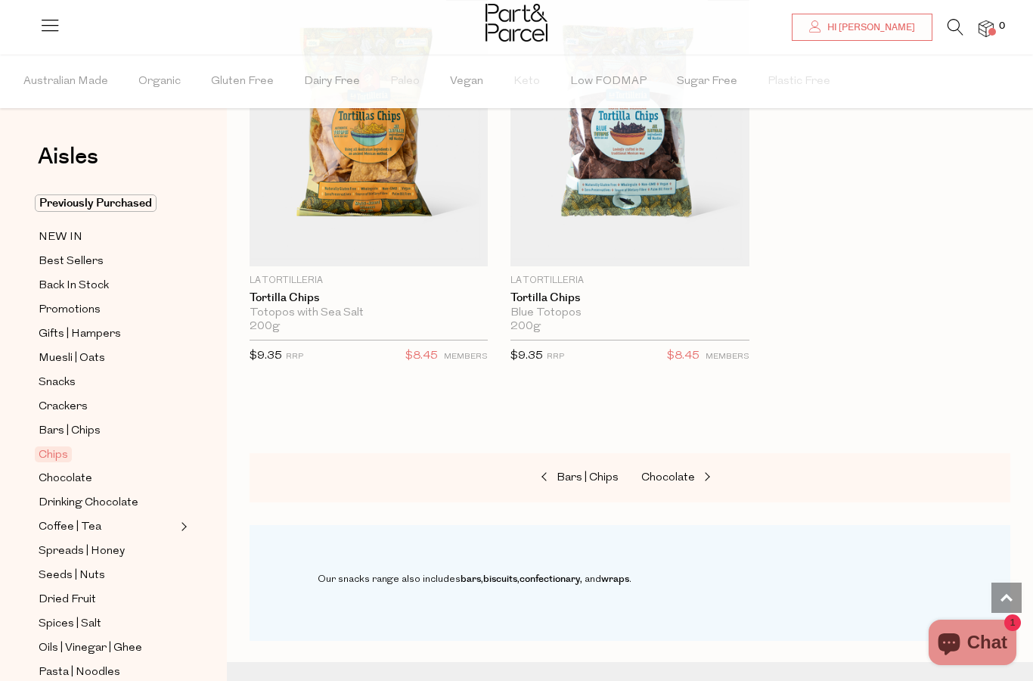
click at [663, 476] on span "Chocolate" at bounding box center [668, 477] width 54 height 11
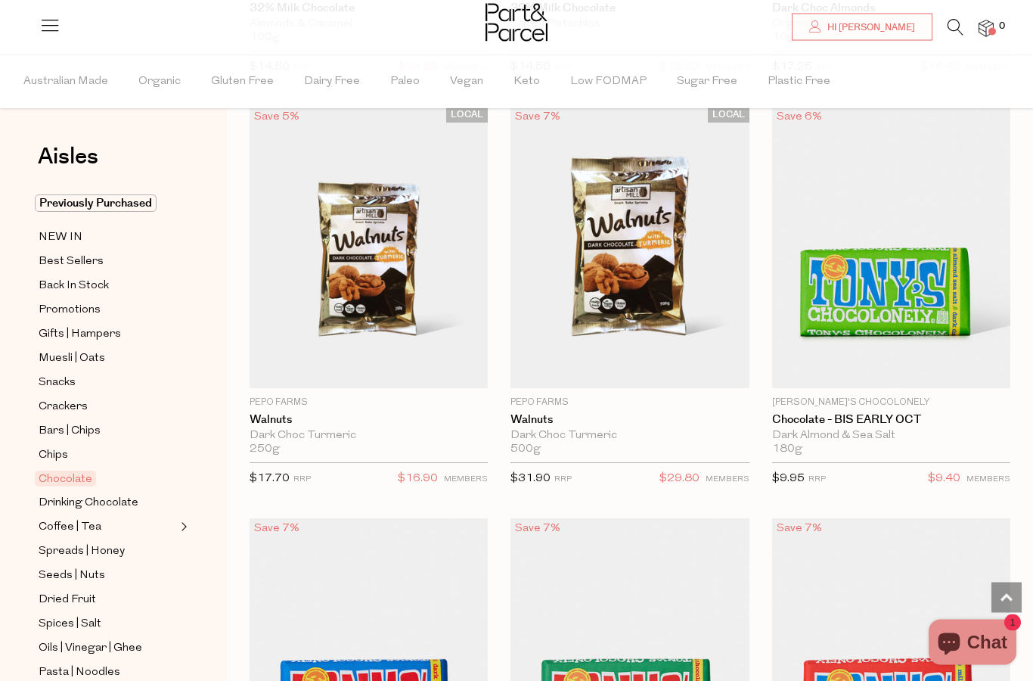
scroll to position [5095, 0]
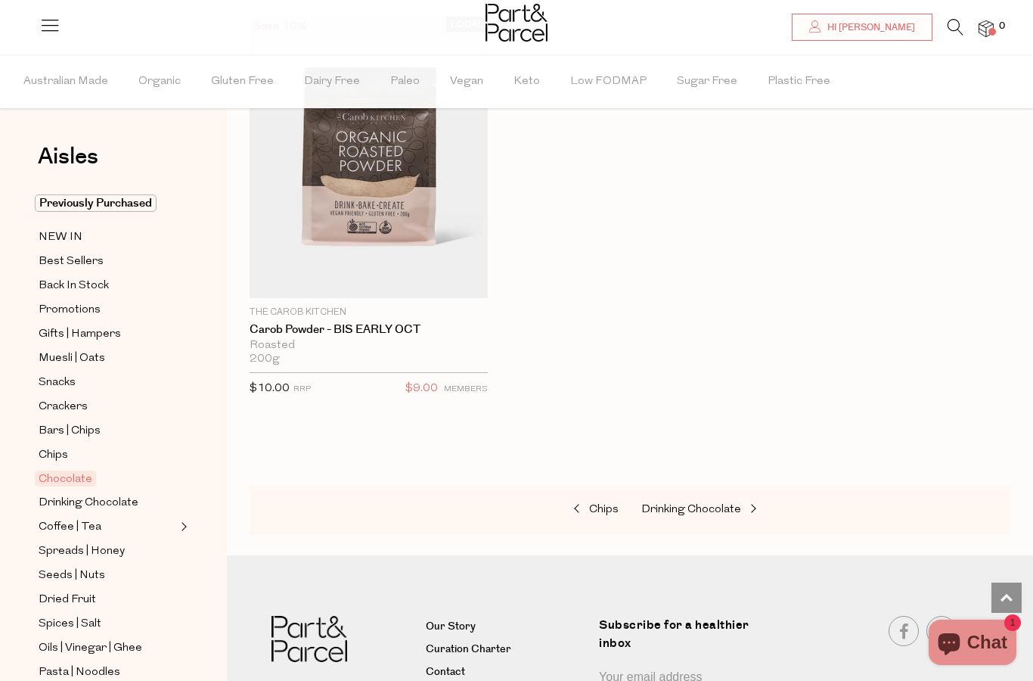
click at [666, 504] on span "Drinking Chocolate" at bounding box center [691, 509] width 100 height 11
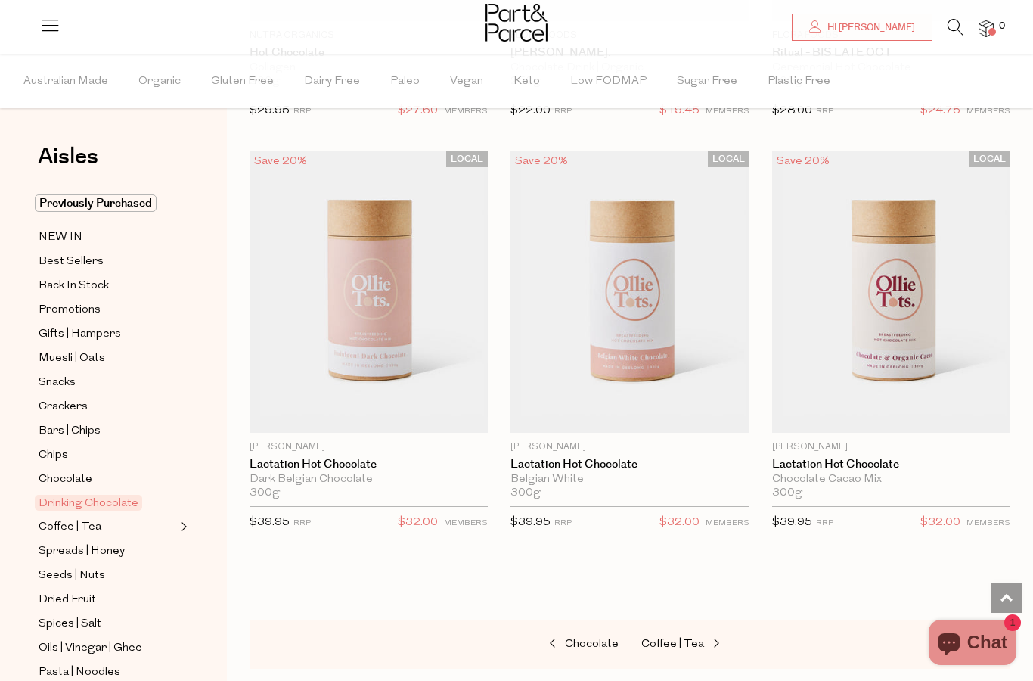
scroll to position [2180, 0]
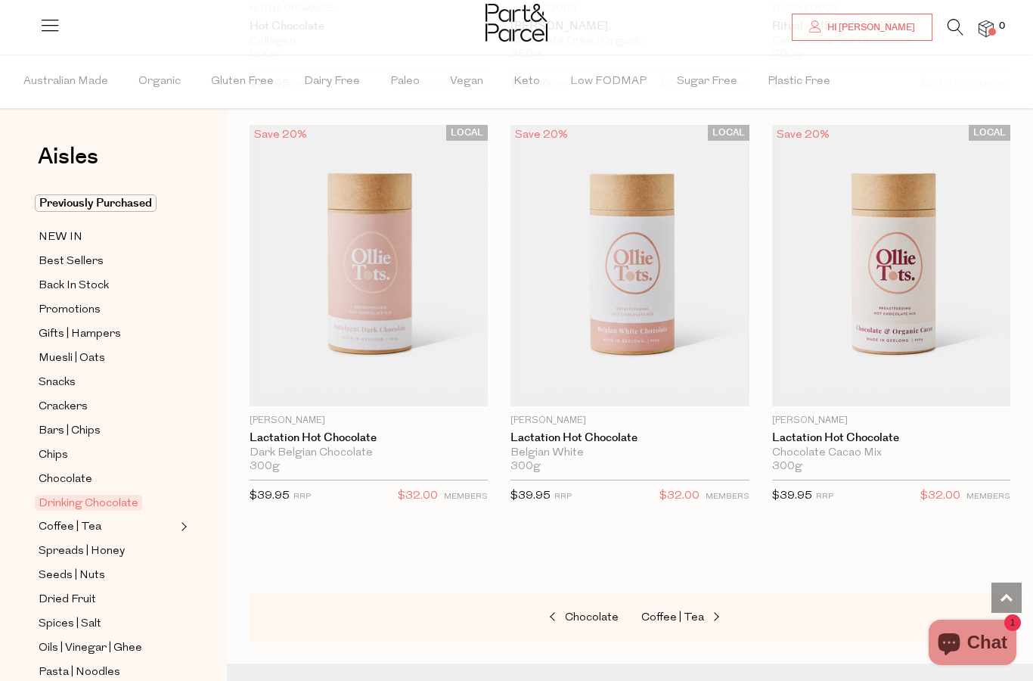
click at [659, 612] on span "Coffee | Tea" at bounding box center [672, 617] width 63 height 11
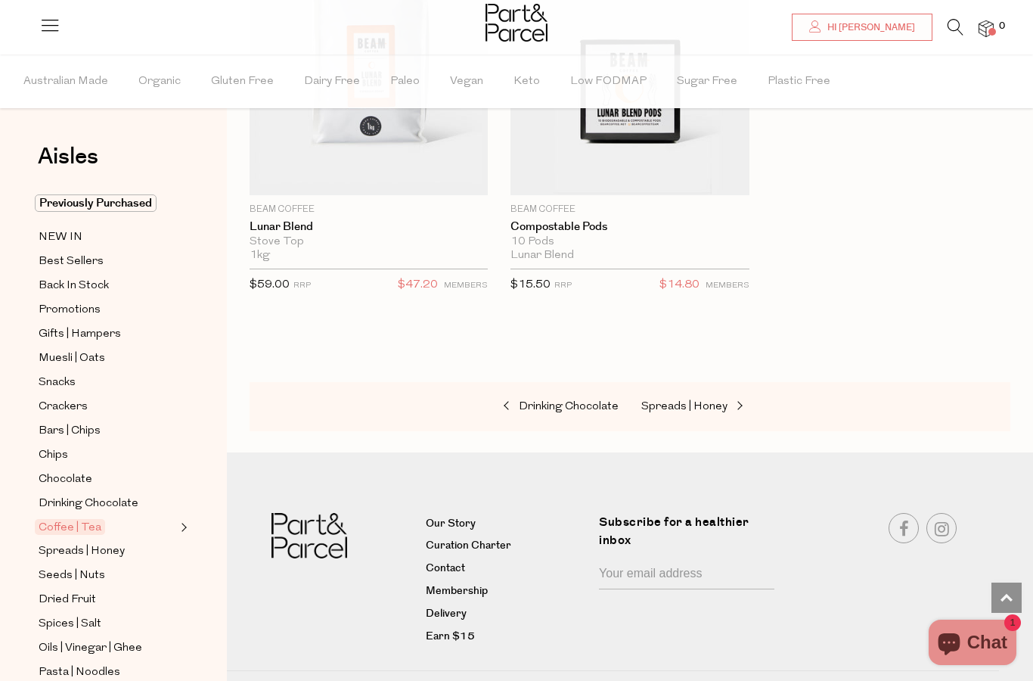
scroll to position [12367, 0]
click at [530, 402] on span "Drinking Chocolate" at bounding box center [569, 407] width 100 height 11
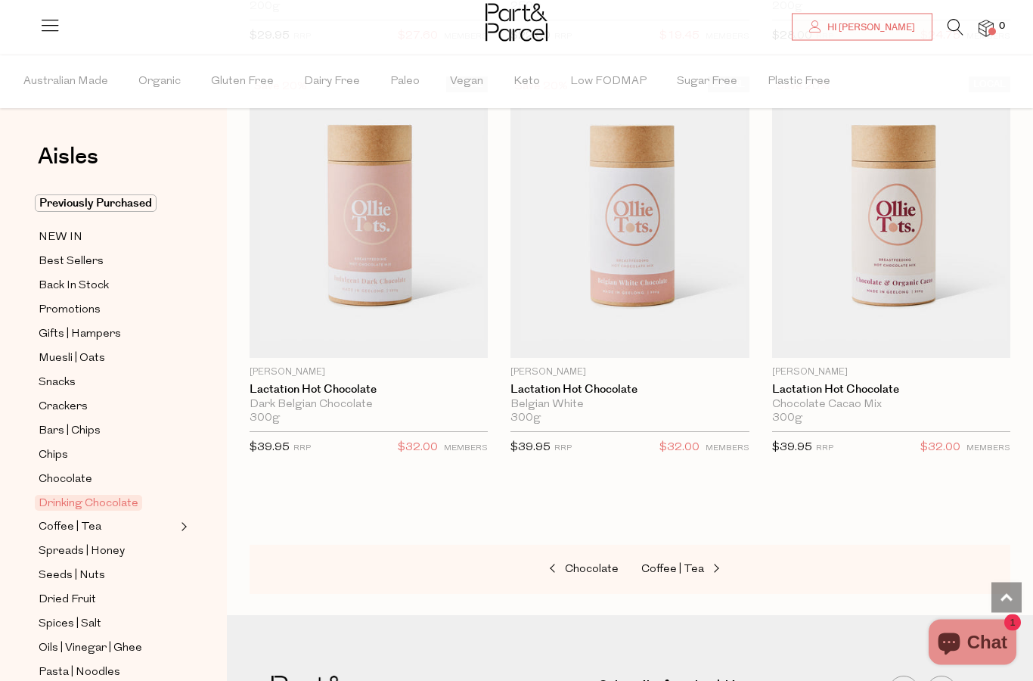
scroll to position [2159, 0]
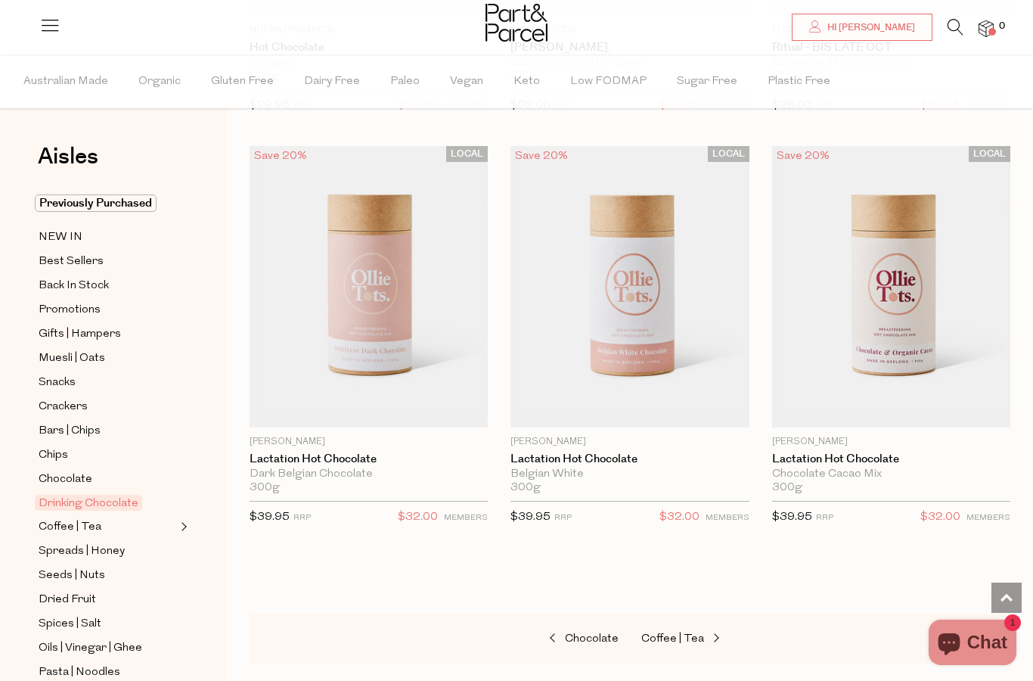
click at [368, 348] on img at bounding box center [369, 286] width 238 height 281
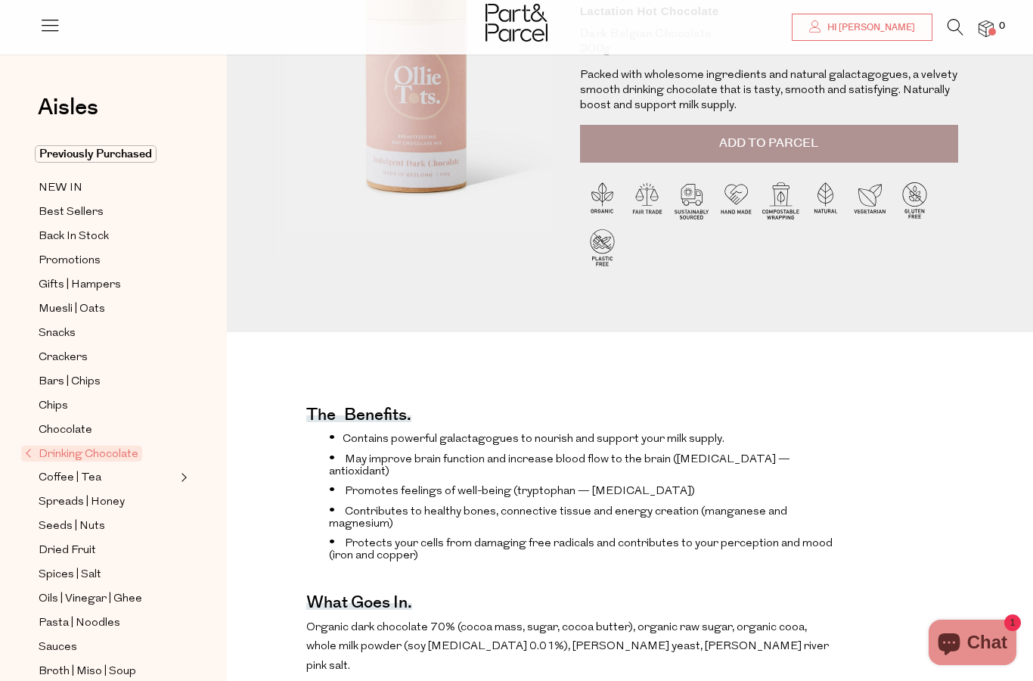
scroll to position [181, 0]
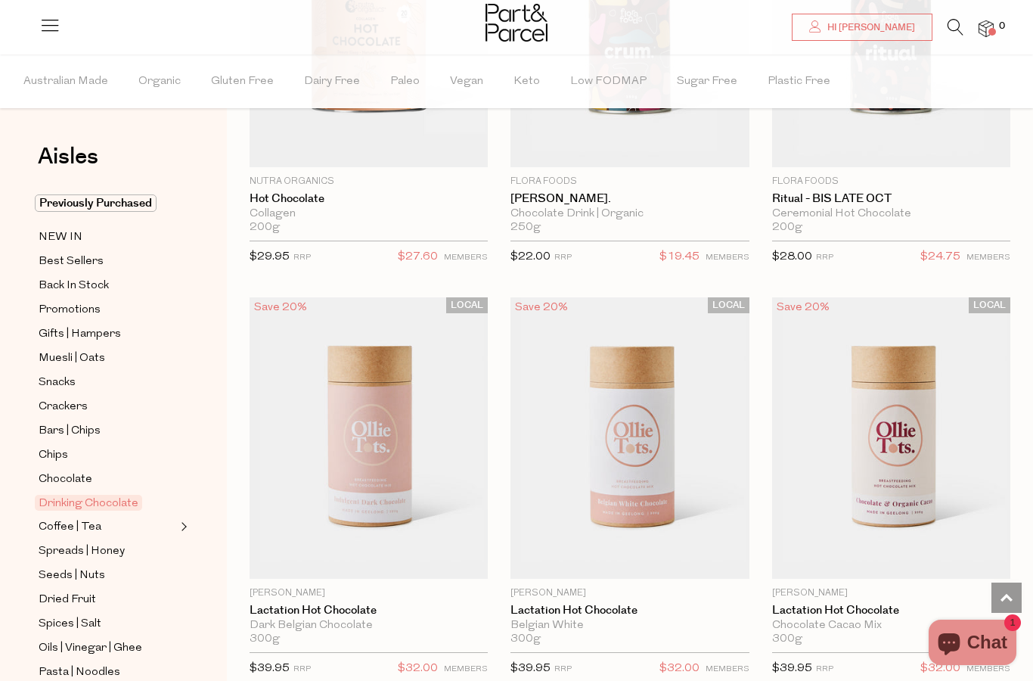
scroll to position [2284, 0]
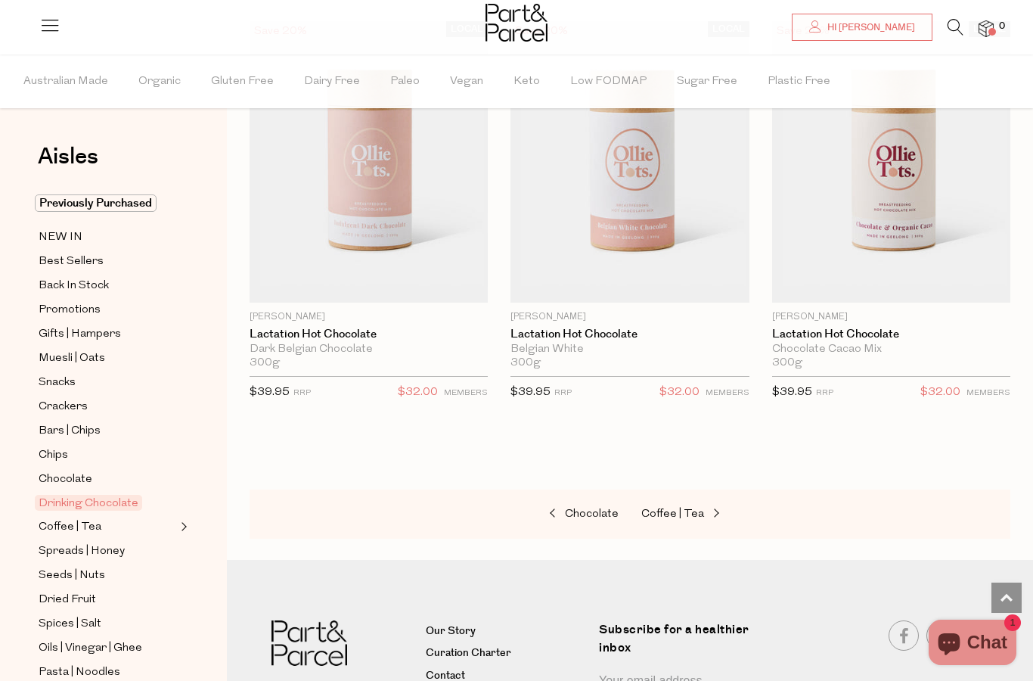
click at [660, 508] on span "Coffee | Tea" at bounding box center [672, 513] width 63 height 11
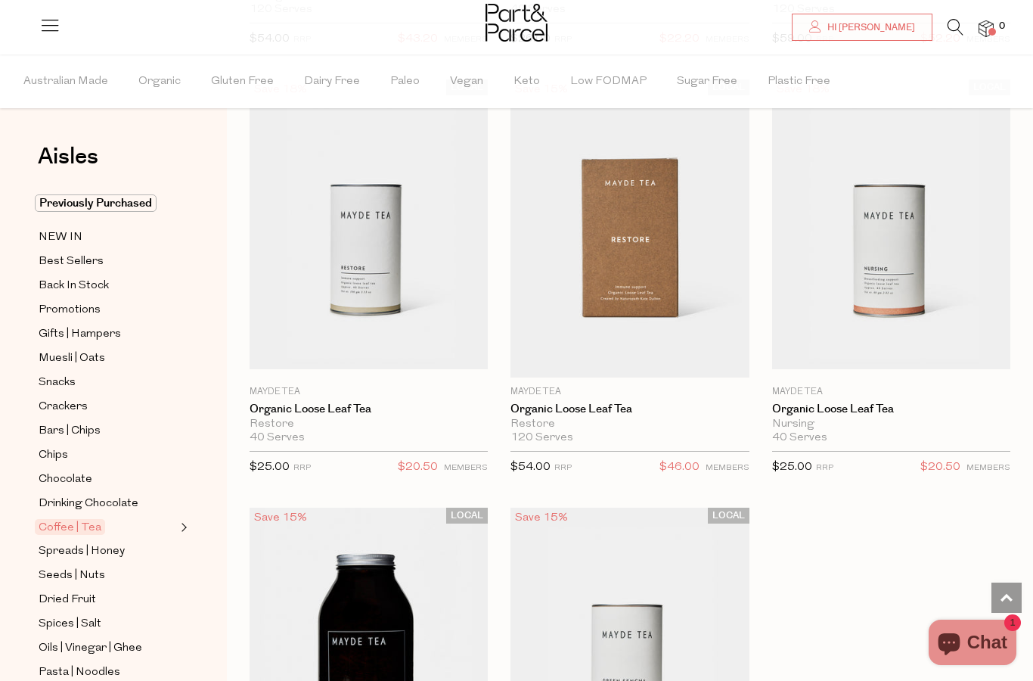
scroll to position [6317, 0]
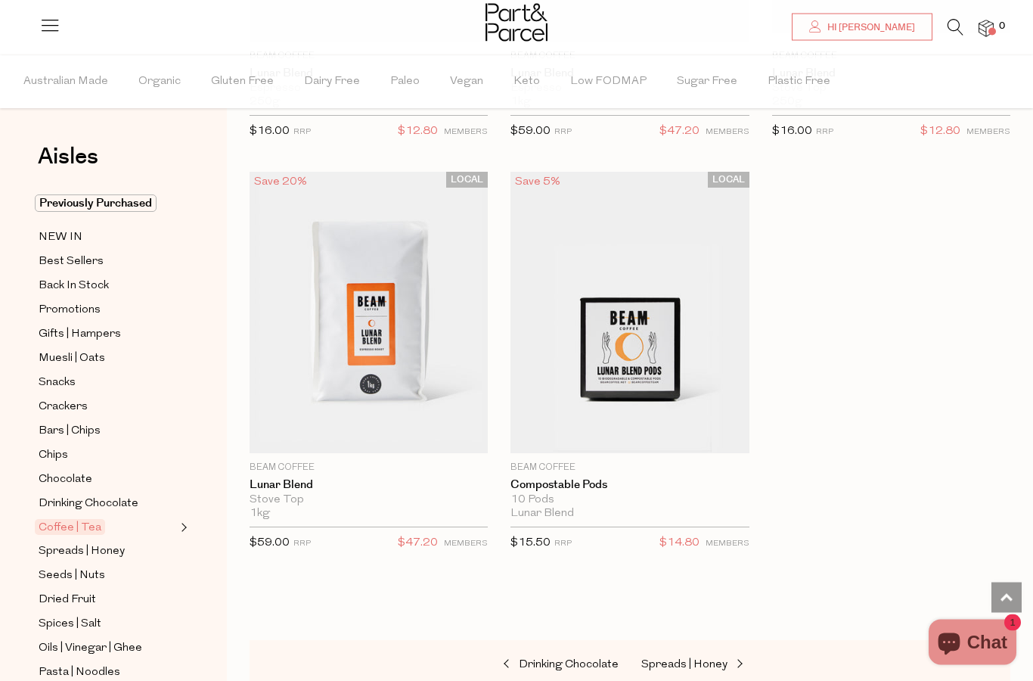
scroll to position [12110, 0]
click at [663, 659] on span "Spreads | Honey" at bounding box center [684, 664] width 86 height 11
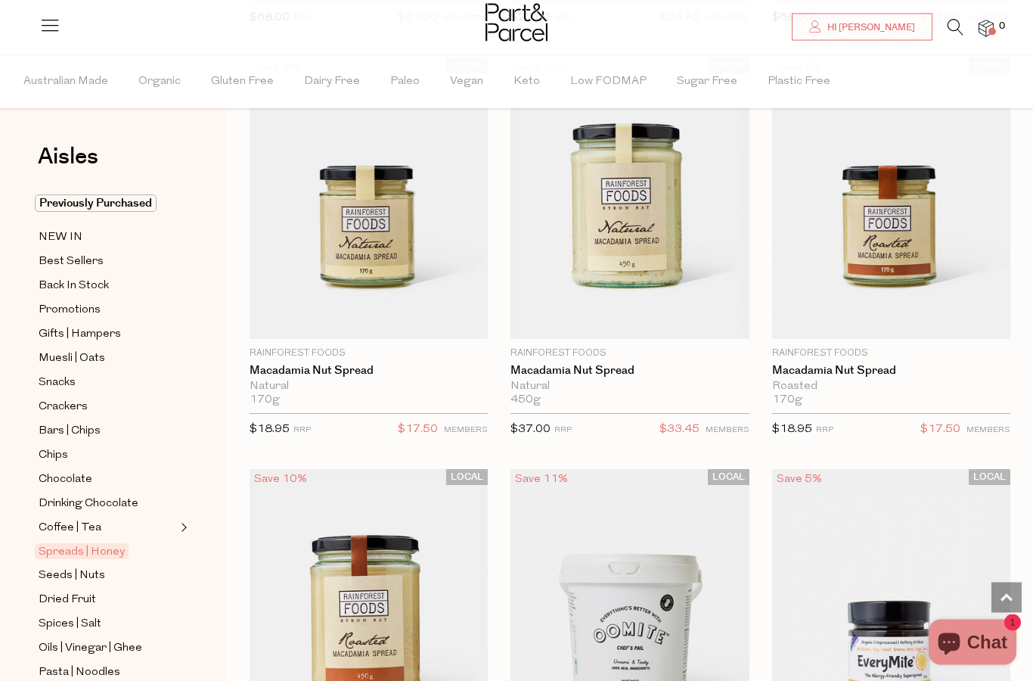
scroll to position [3020, 0]
click at [217, 362] on div "Aisles Clear Previously Purchased NEW IN Best Sellers Back In Stock Promotions …" at bounding box center [113, 367] width 227 height 626
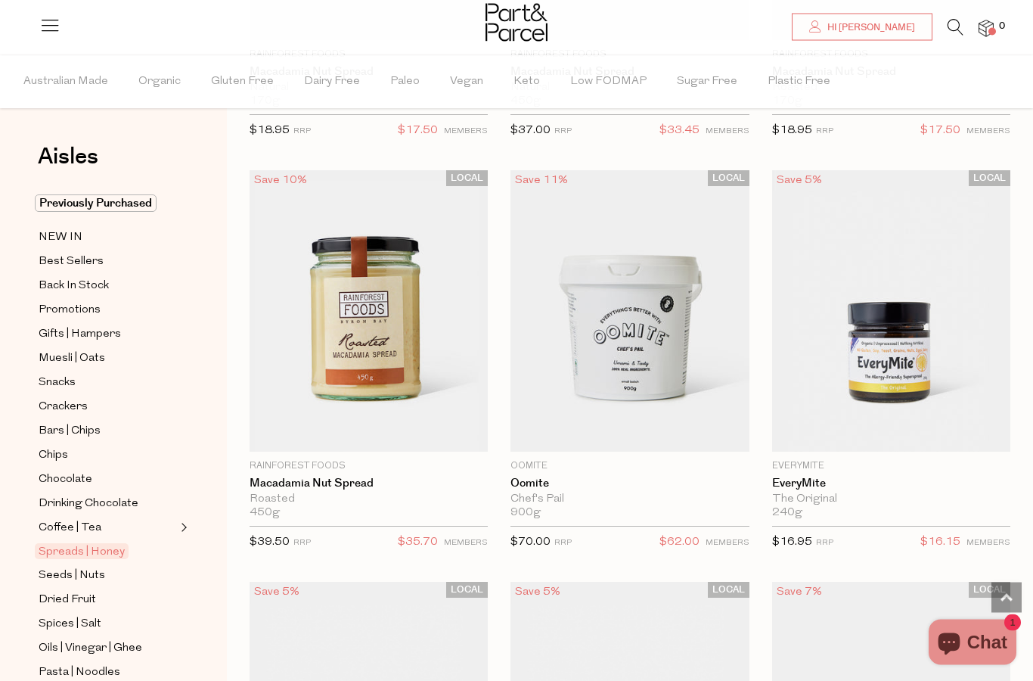
scroll to position [3313, 0]
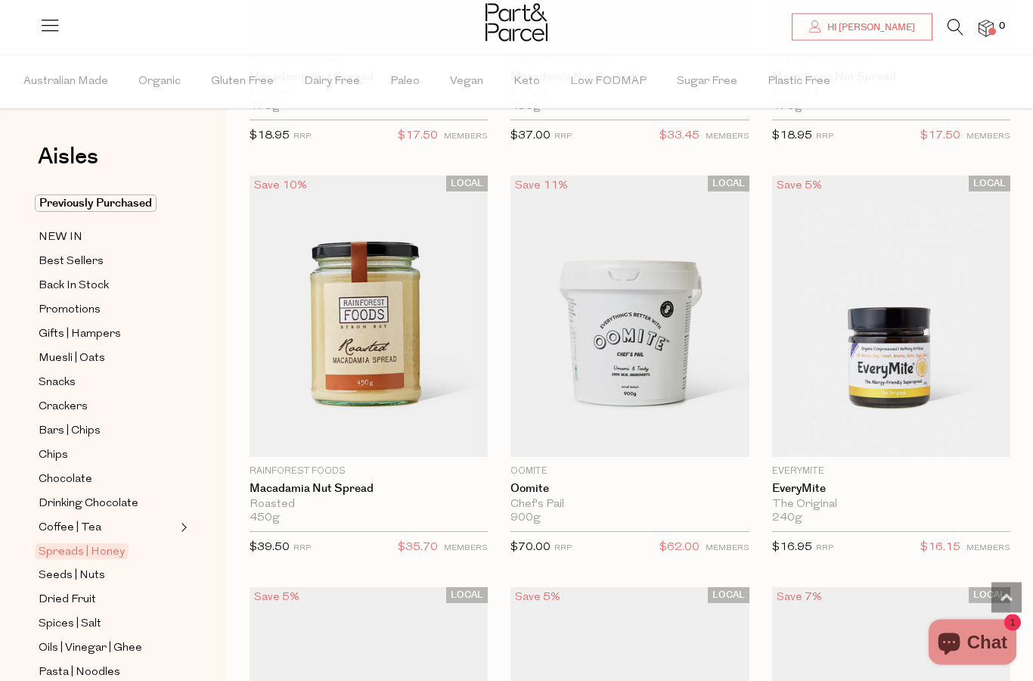
click at [554, 347] on img at bounding box center [630, 316] width 238 height 281
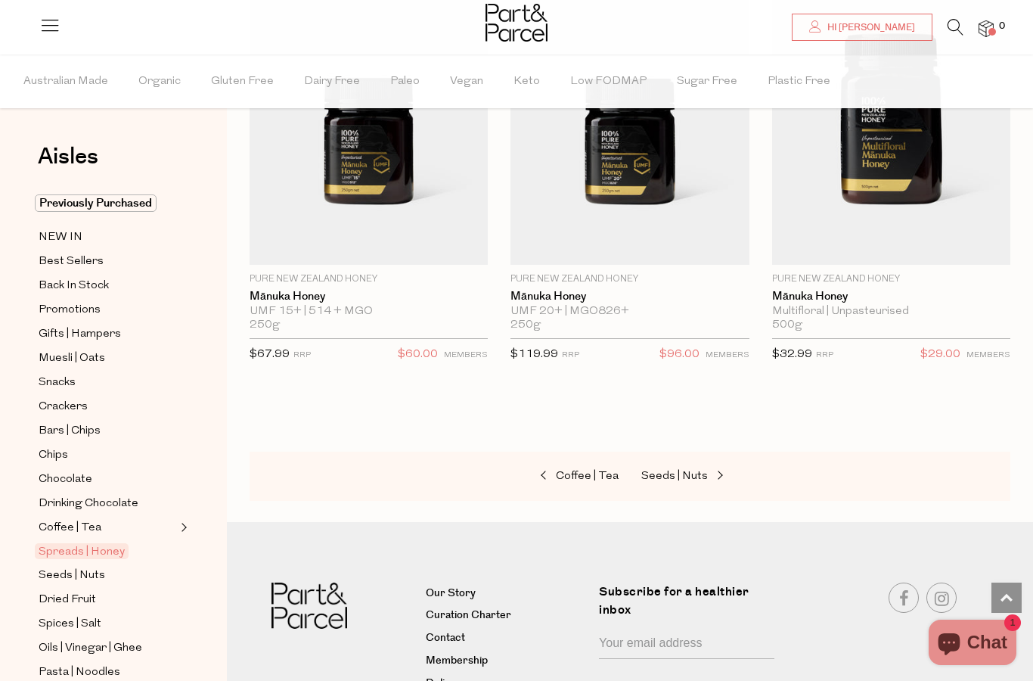
scroll to position [6036, 0]
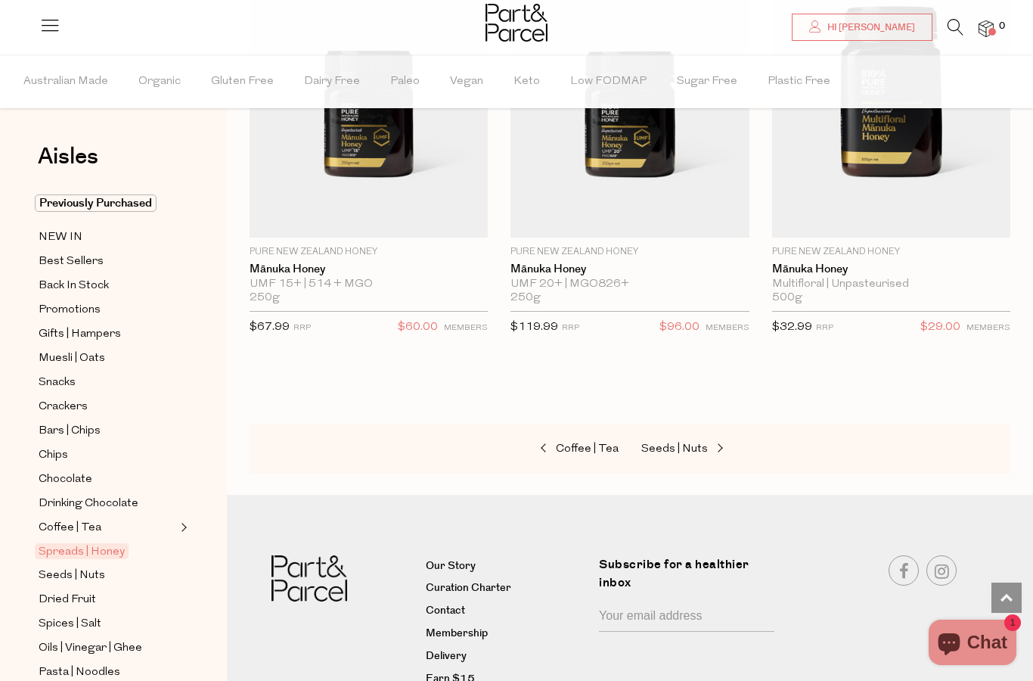
click at [663, 443] on span "Seeds | Nuts" at bounding box center [674, 448] width 67 height 11
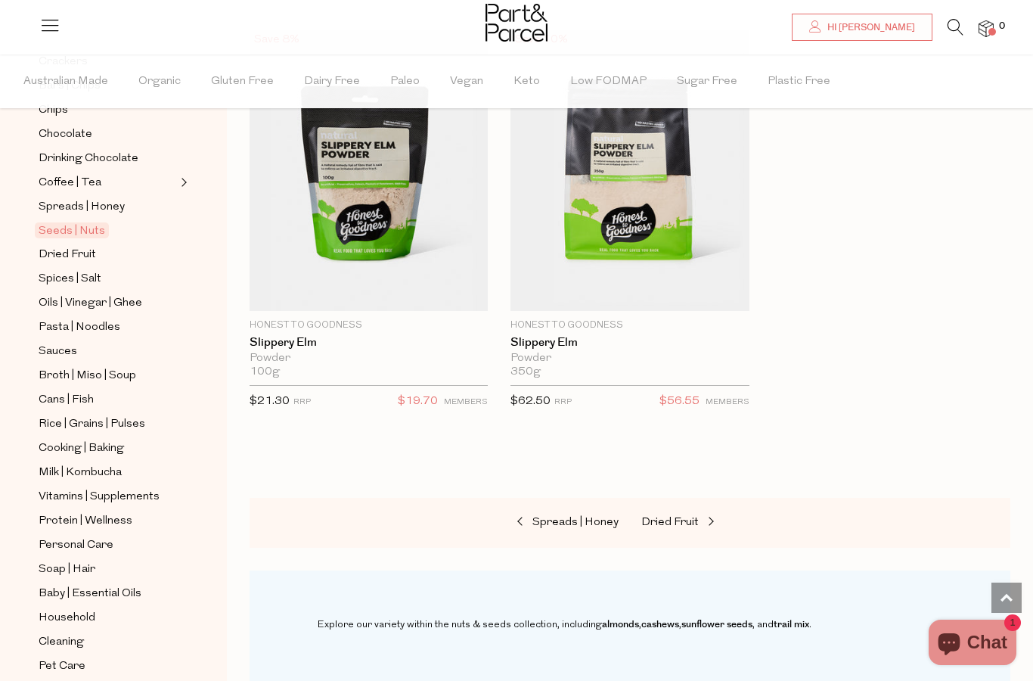
scroll to position [345, 0]
click at [50, 464] on span "Milk | Kombucha" at bounding box center [80, 473] width 83 height 18
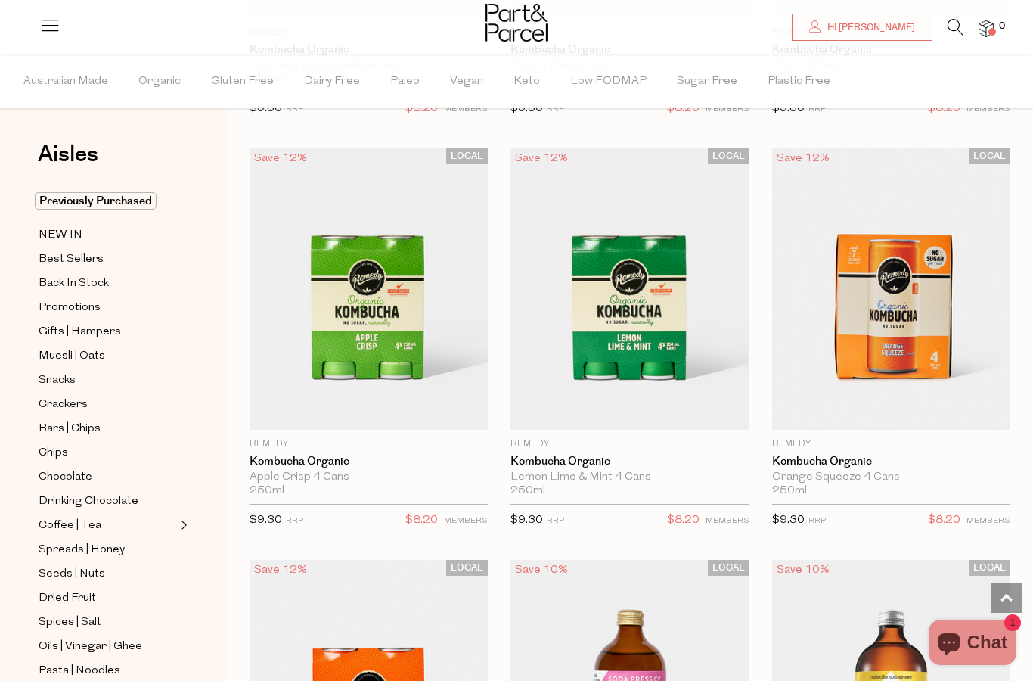
scroll to position [3801, 0]
